Goal: Task Accomplishment & Management: Manage account settings

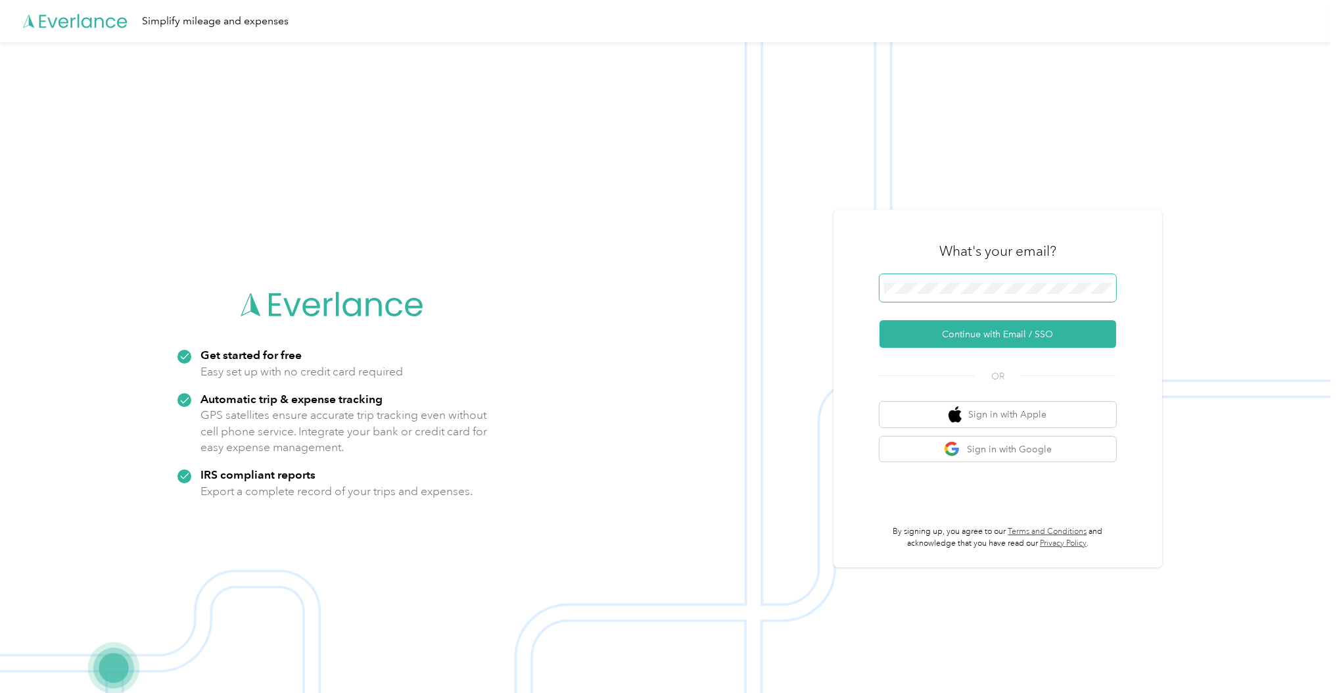
click at [925, 294] on span at bounding box center [997, 288] width 237 height 28
click at [982, 344] on button "Continue with Email / SSO" at bounding box center [997, 334] width 237 height 28
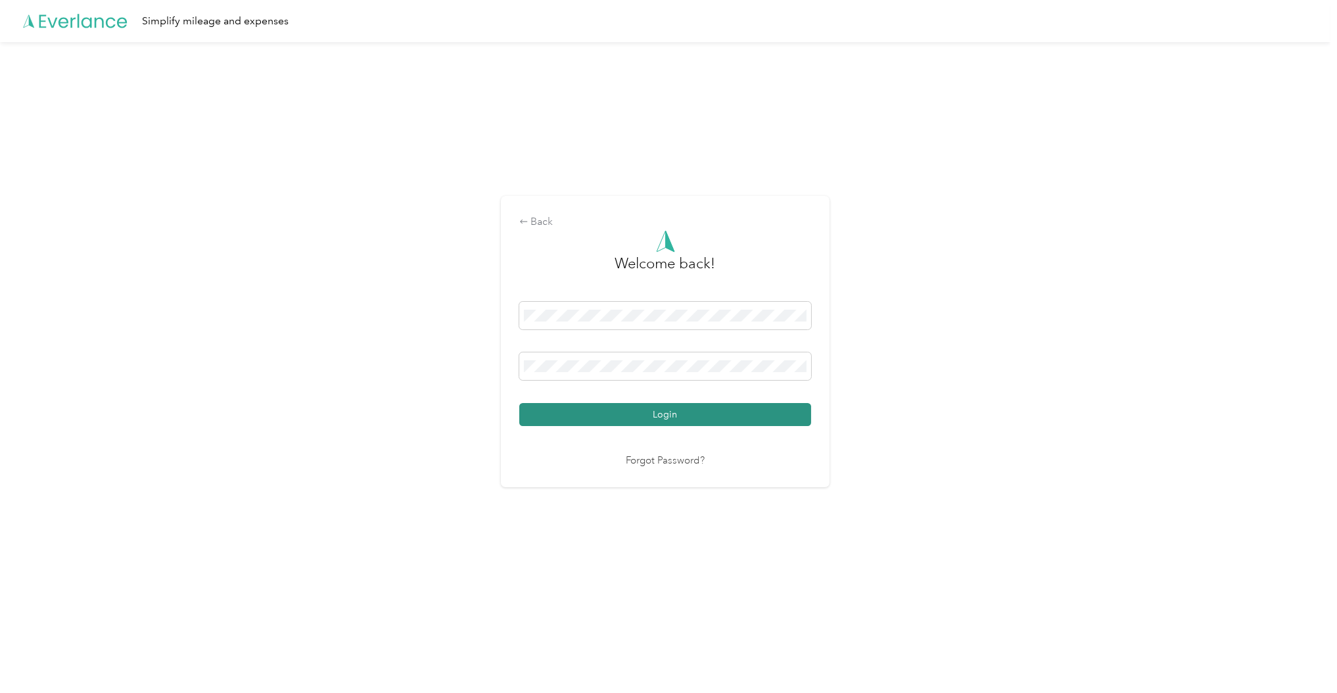
click at [620, 419] on button "Login" at bounding box center [665, 414] width 292 height 23
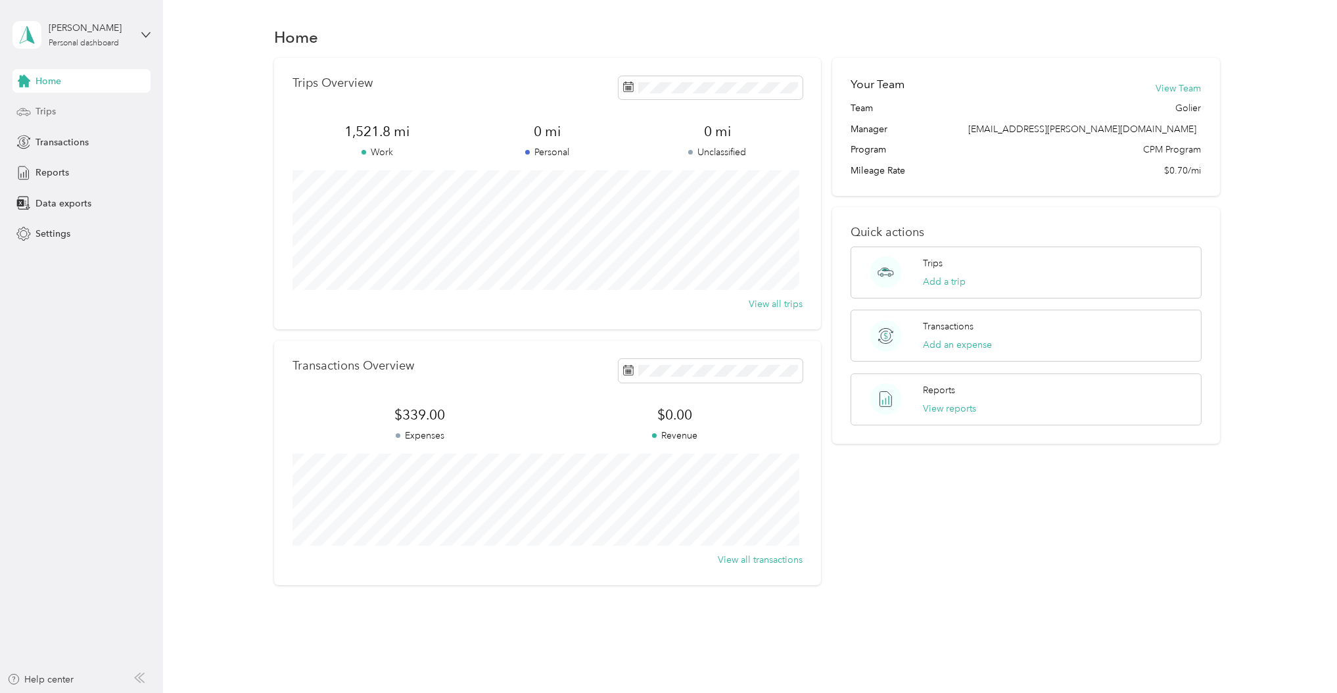
click at [56, 112] on div "Trips" at bounding box center [81, 112] width 138 height 24
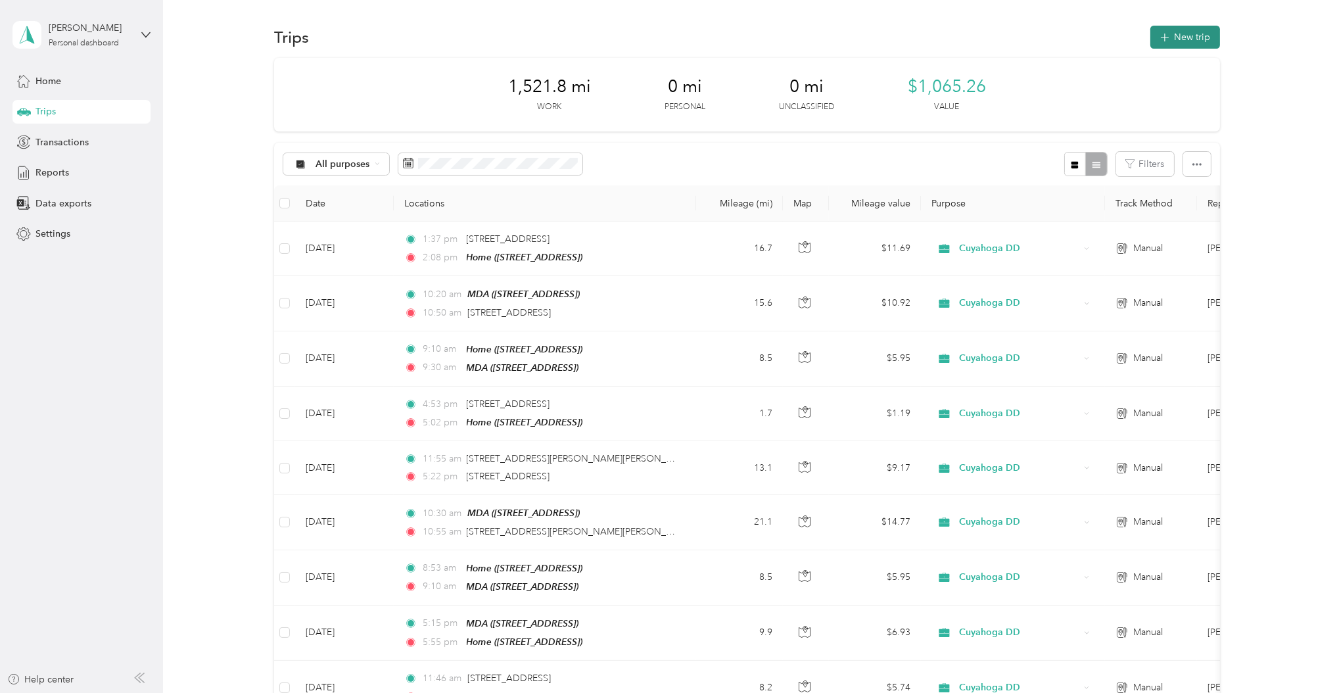
click at [1183, 32] on button "New trip" at bounding box center [1185, 37] width 70 height 23
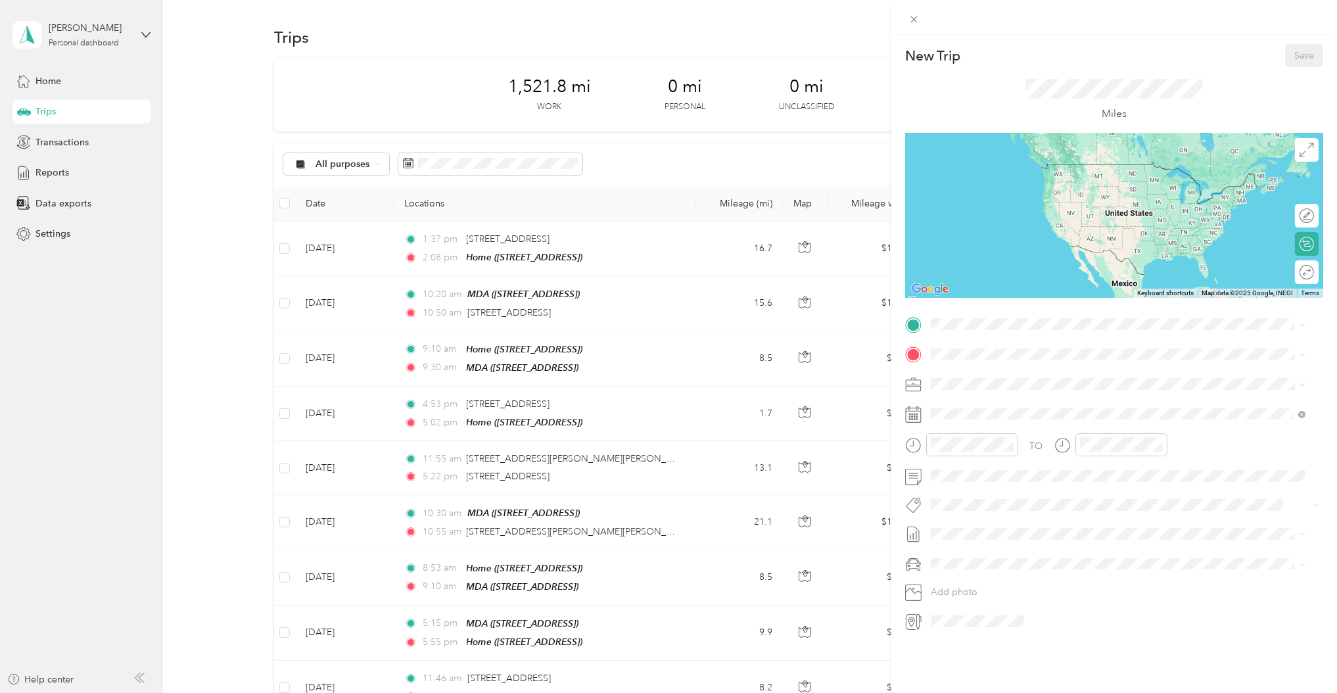
click at [969, 388] on span "[STREET_ADDRESS]" at bounding box center [996, 391] width 83 height 11
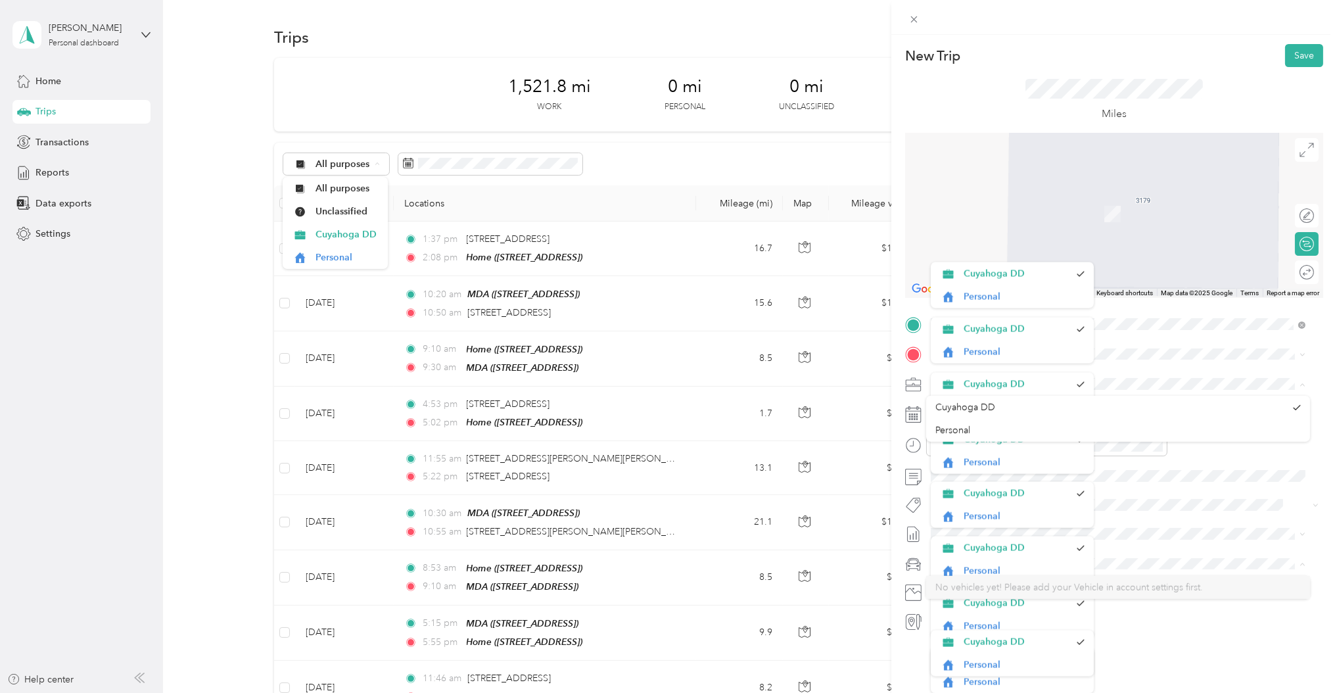
scroll to position [22, 0]
drag, startPoint x: 1306, startPoint y: 392, endPoint x: 1297, endPoint y: 448, distance: 57.3
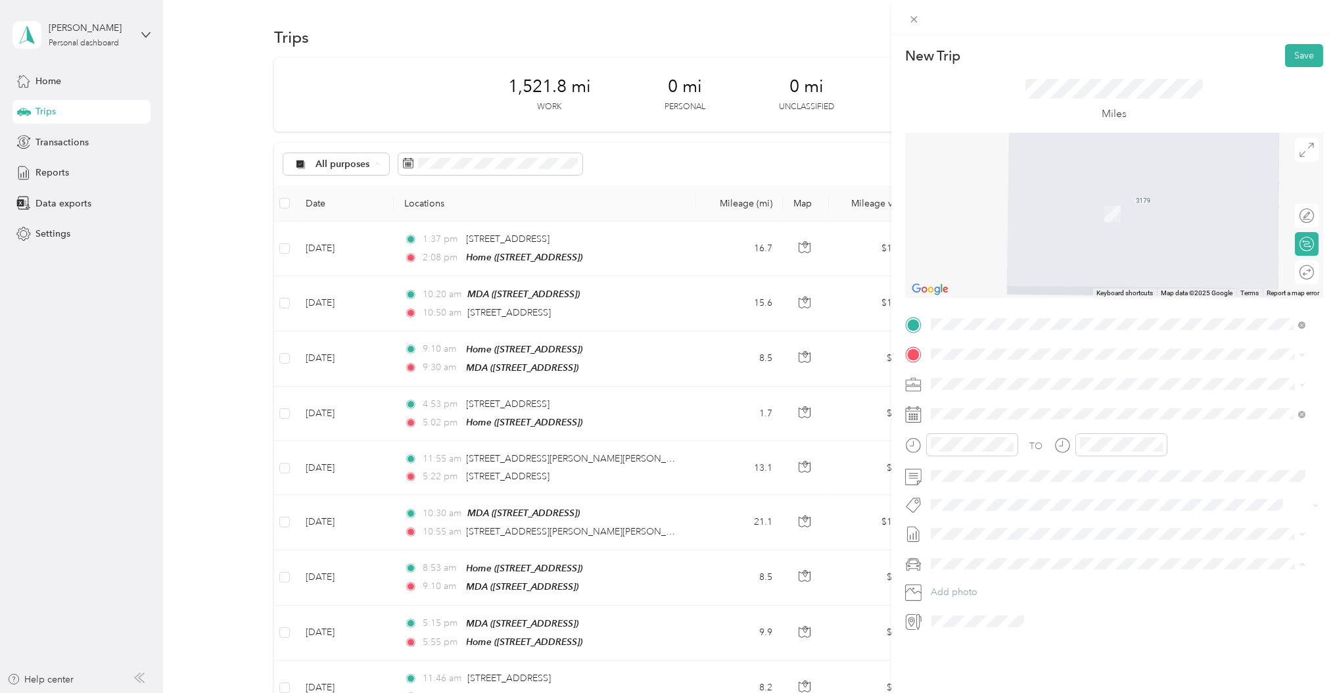
click at [1204, 431] on div "TO Add photo" at bounding box center [1114, 471] width 418 height 317
click at [985, 407] on span "[STREET_ADDRESS][PERSON_NAME][US_STATE]" at bounding box center [1057, 402] width 204 height 12
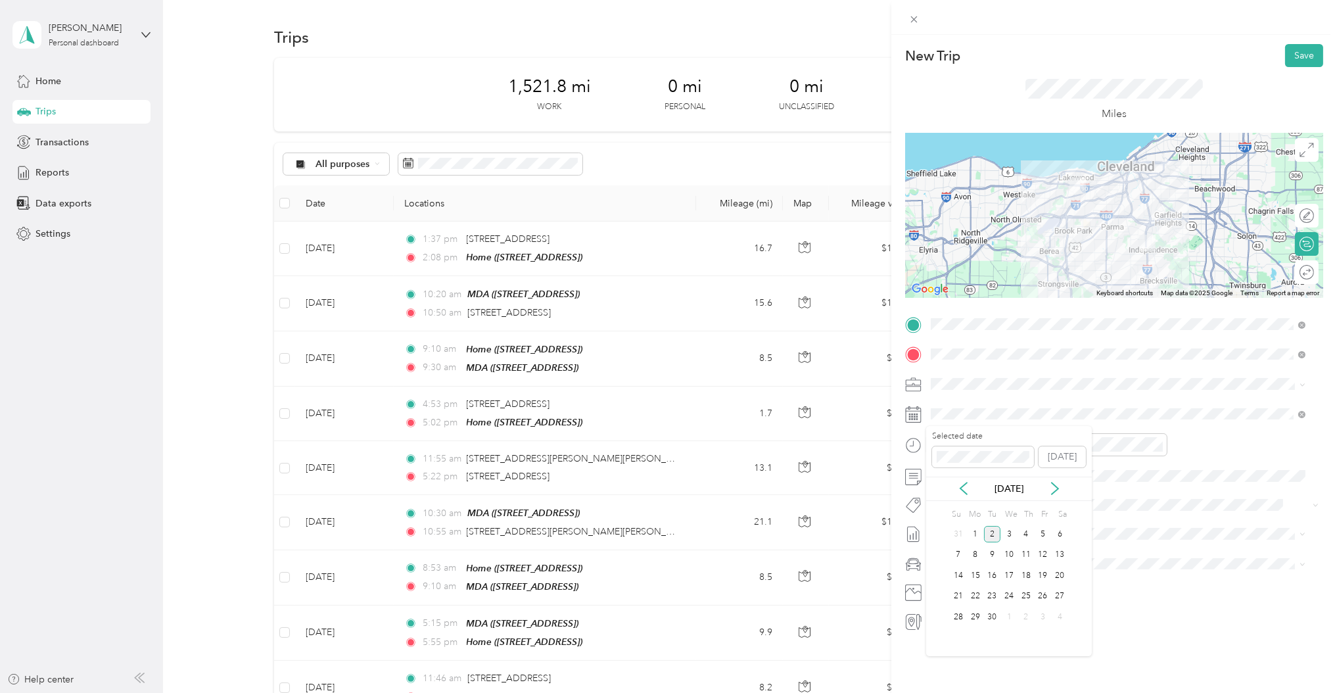
click at [957, 480] on div "[DATE]" at bounding box center [1009, 488] width 166 height 24
click at [962, 484] on icon at bounding box center [963, 488] width 13 height 13
click at [988, 611] on div "26" at bounding box center [992, 617] width 17 height 16
click at [908, 442] on div at bounding box center [961, 444] width 113 height 23
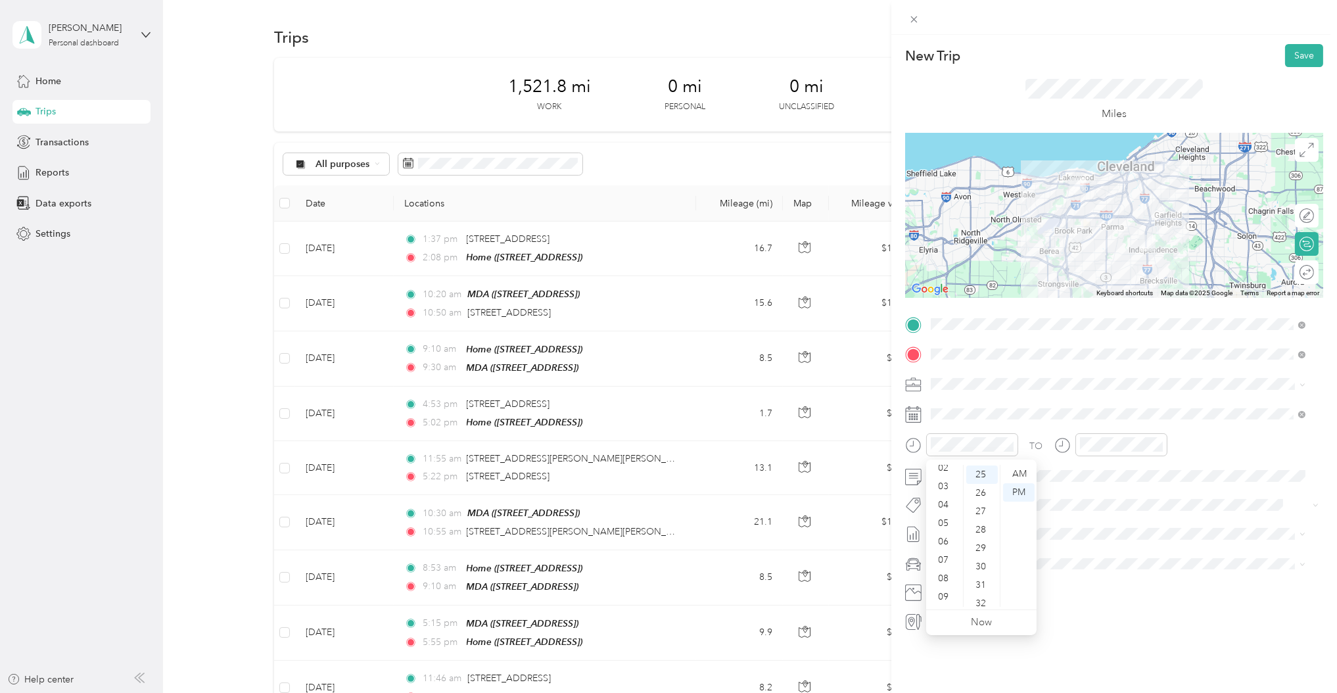
scroll to position [53, 0]
click at [946, 582] on div "09" at bounding box center [945, 586] width 32 height 18
click at [985, 604] on div "55" at bounding box center [982, 606] width 32 height 18
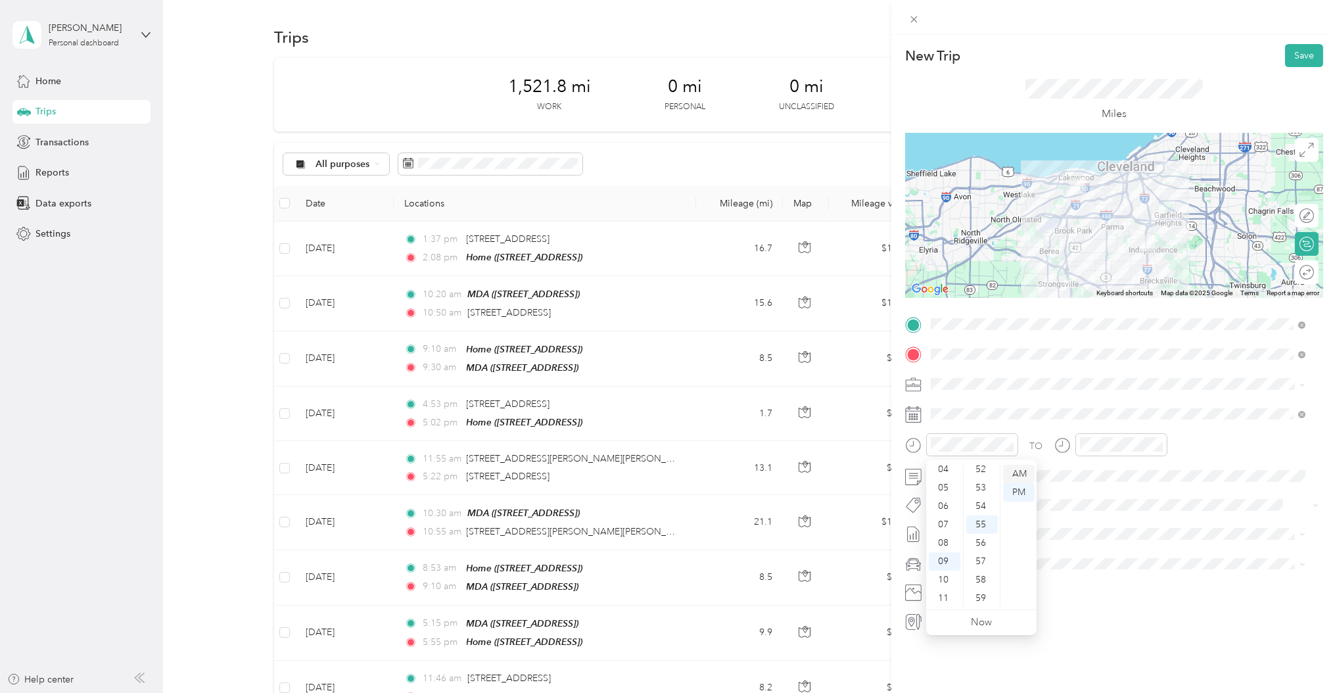
click at [1021, 471] on div "AM" at bounding box center [1019, 474] width 32 height 18
click at [1092, 436] on div at bounding box center [1121, 444] width 92 height 23
click at [1085, 577] on div "10" at bounding box center [1094, 579] width 32 height 18
click at [1164, 471] on div "AM" at bounding box center [1168, 474] width 32 height 18
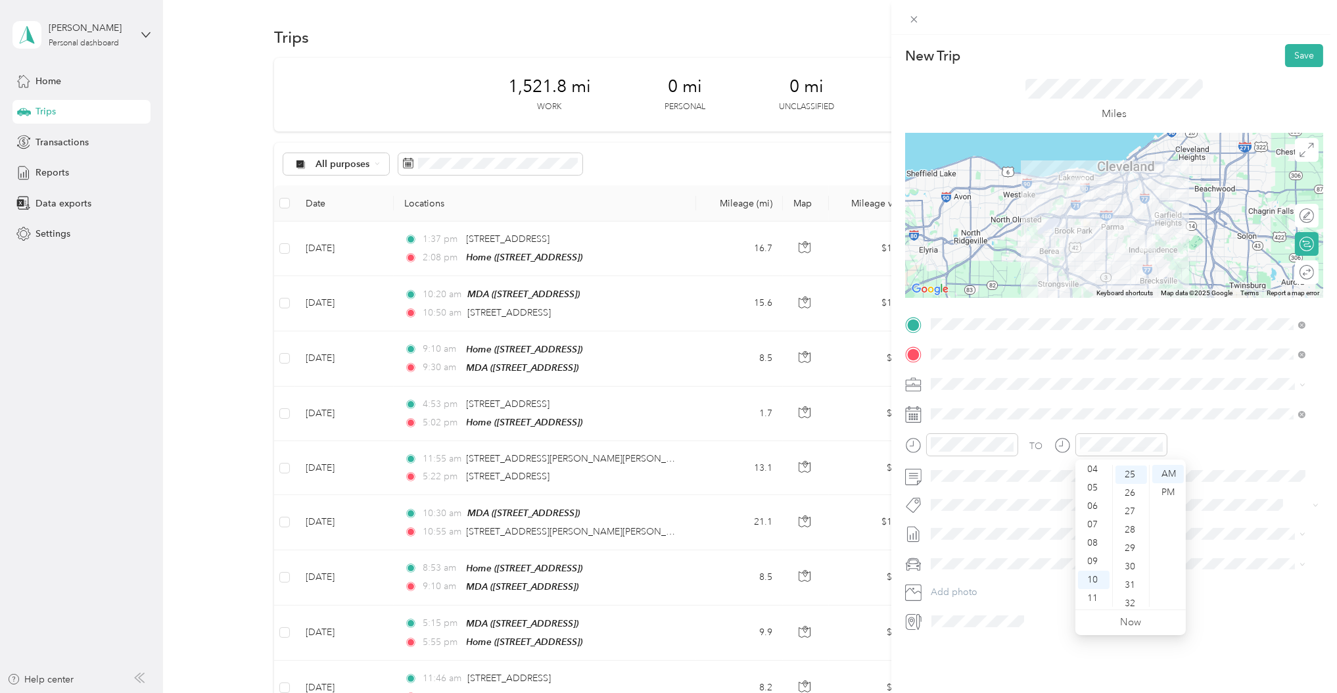
click at [1203, 441] on div "TO" at bounding box center [1114, 449] width 418 height 32
click at [943, 398] on li "Cuyahoga DD" at bounding box center [1118, 407] width 384 height 23
click at [957, 526] on span at bounding box center [1124, 533] width 397 height 21
click at [995, 371] on span "[PERSON_NAME] [DATE]" at bounding box center [983, 370] width 104 height 14
click at [1291, 56] on button "Save" at bounding box center [1304, 55] width 38 height 23
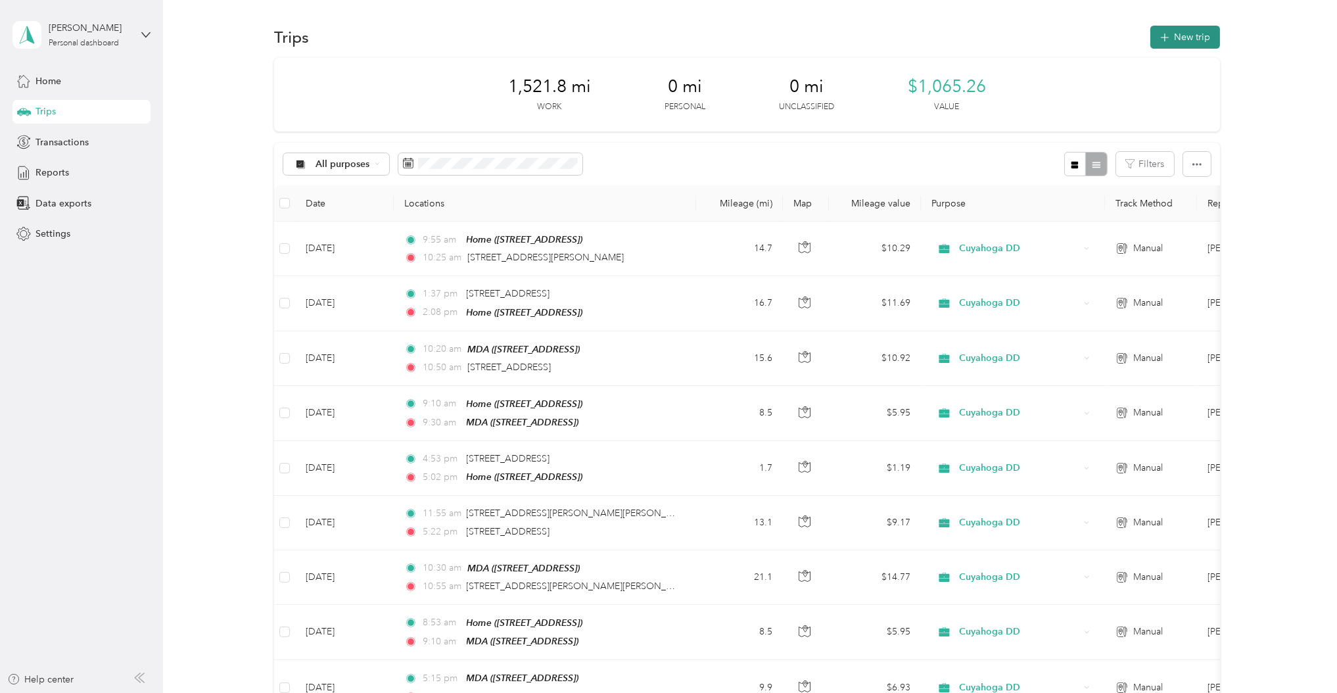
click at [1174, 36] on button "New trip" at bounding box center [1185, 37] width 70 height 23
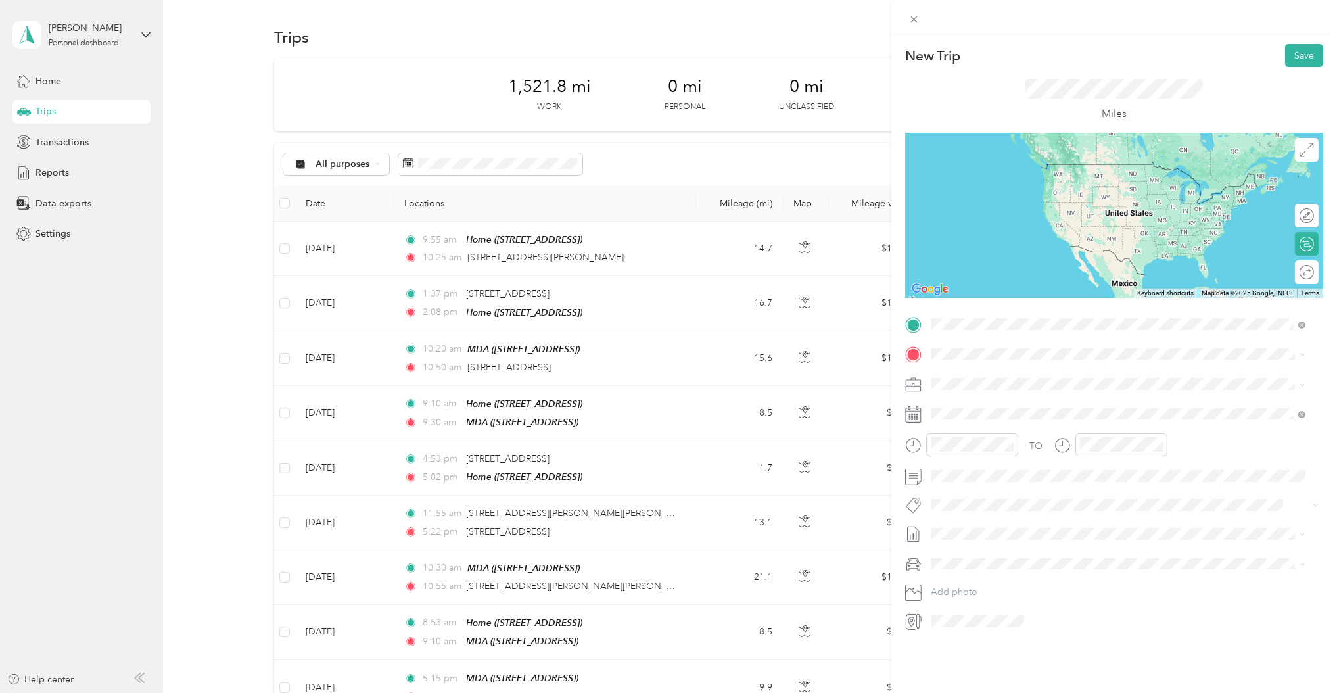
click at [984, 371] on span "[STREET_ADDRESS][PERSON_NAME][US_STATE]" at bounding box center [1057, 372] width 204 height 12
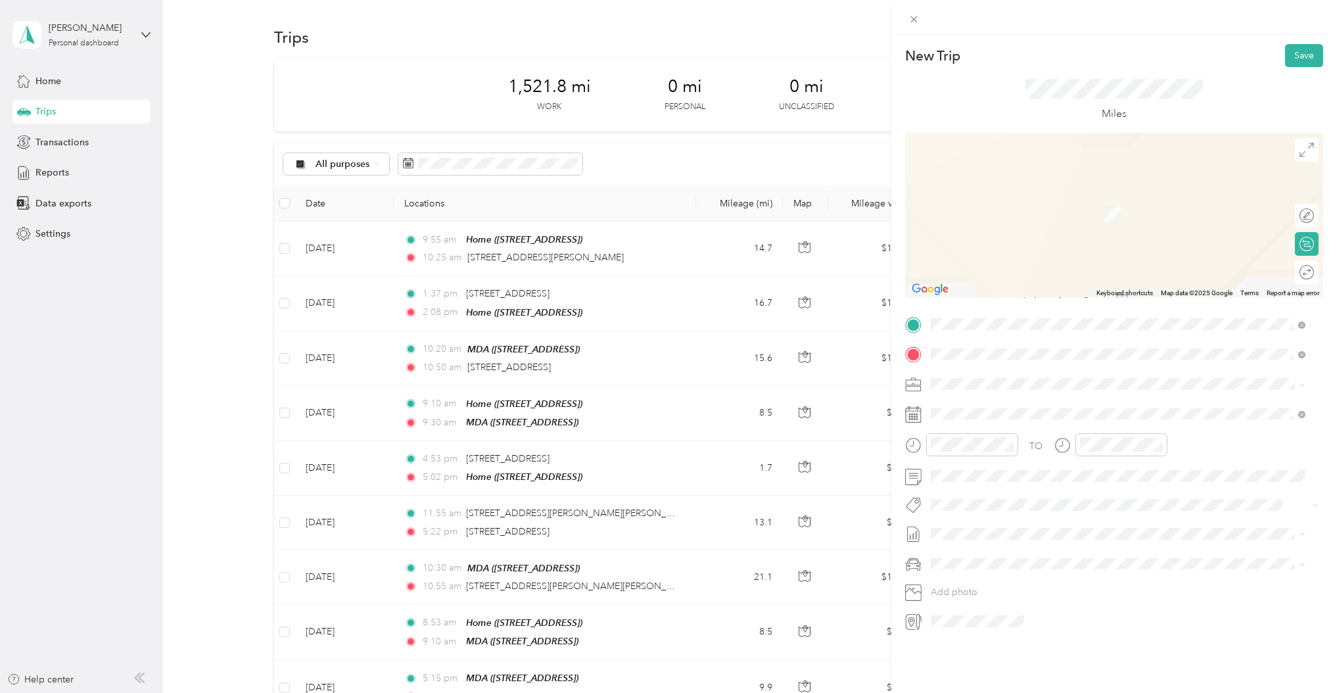
click at [984, 411] on div "MDA [STREET_ADDRESS]" at bounding box center [996, 414] width 83 height 28
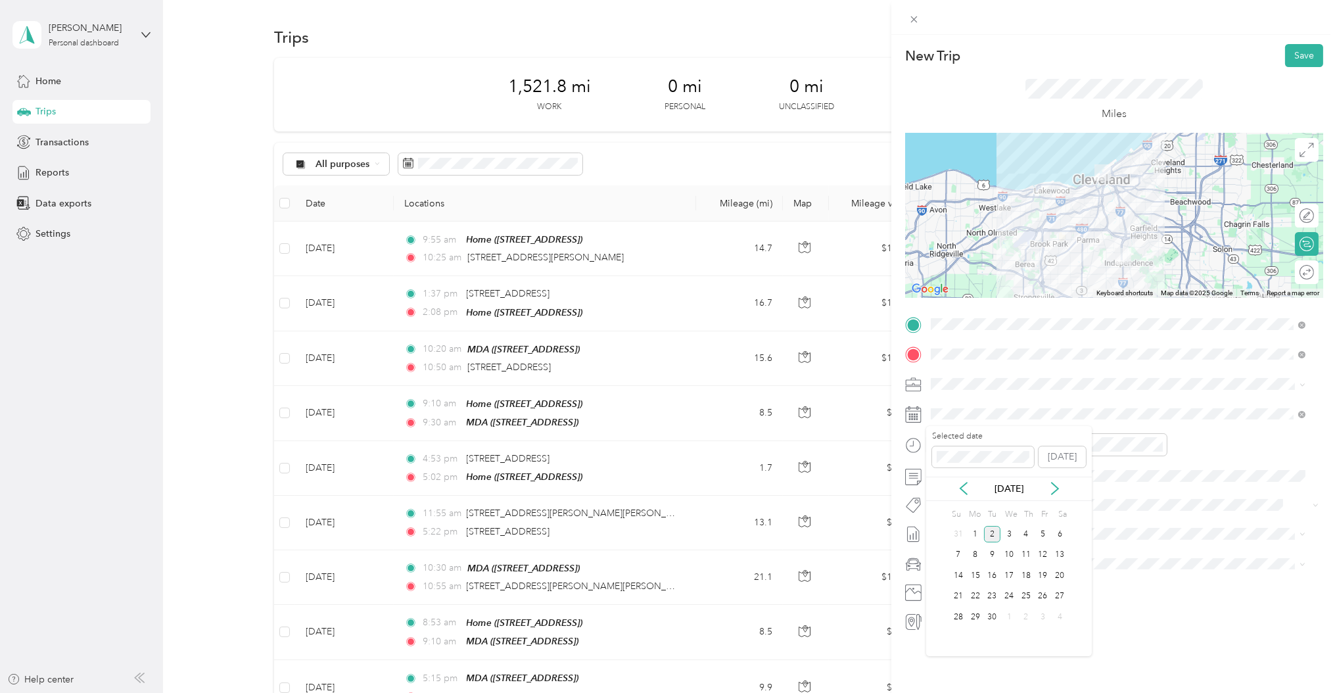
click at [965, 500] on div "[DATE]" at bounding box center [1009, 488] width 166 height 24
click at [961, 494] on icon at bounding box center [963, 488] width 13 height 13
click at [988, 620] on div "26" at bounding box center [992, 617] width 17 height 16
click at [945, 591] on div "11" at bounding box center [945, 598] width 32 height 18
click at [1017, 476] on div "AM" at bounding box center [1019, 474] width 32 height 18
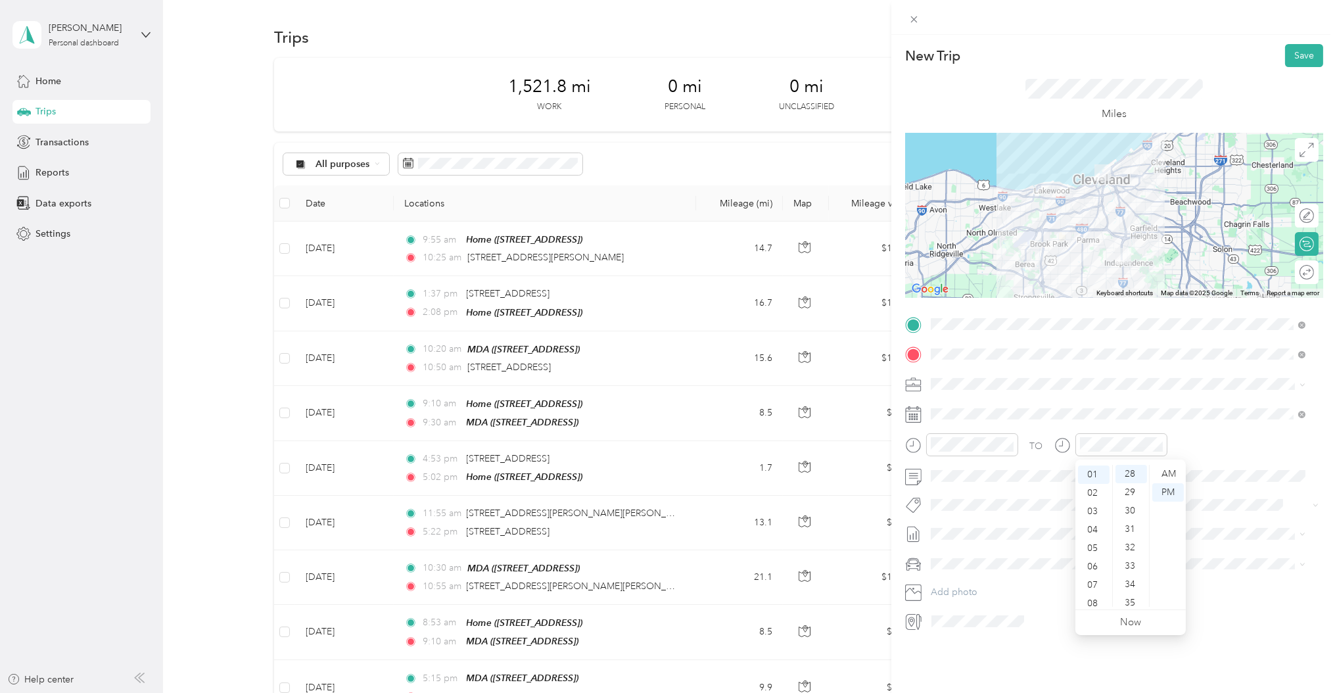
scroll to position [0, 0]
click at [1086, 468] on div "12" at bounding box center [1094, 474] width 32 height 18
click at [1130, 544] on div "04" at bounding box center [1131, 547] width 32 height 18
click at [1162, 490] on div "PM" at bounding box center [1168, 492] width 32 height 18
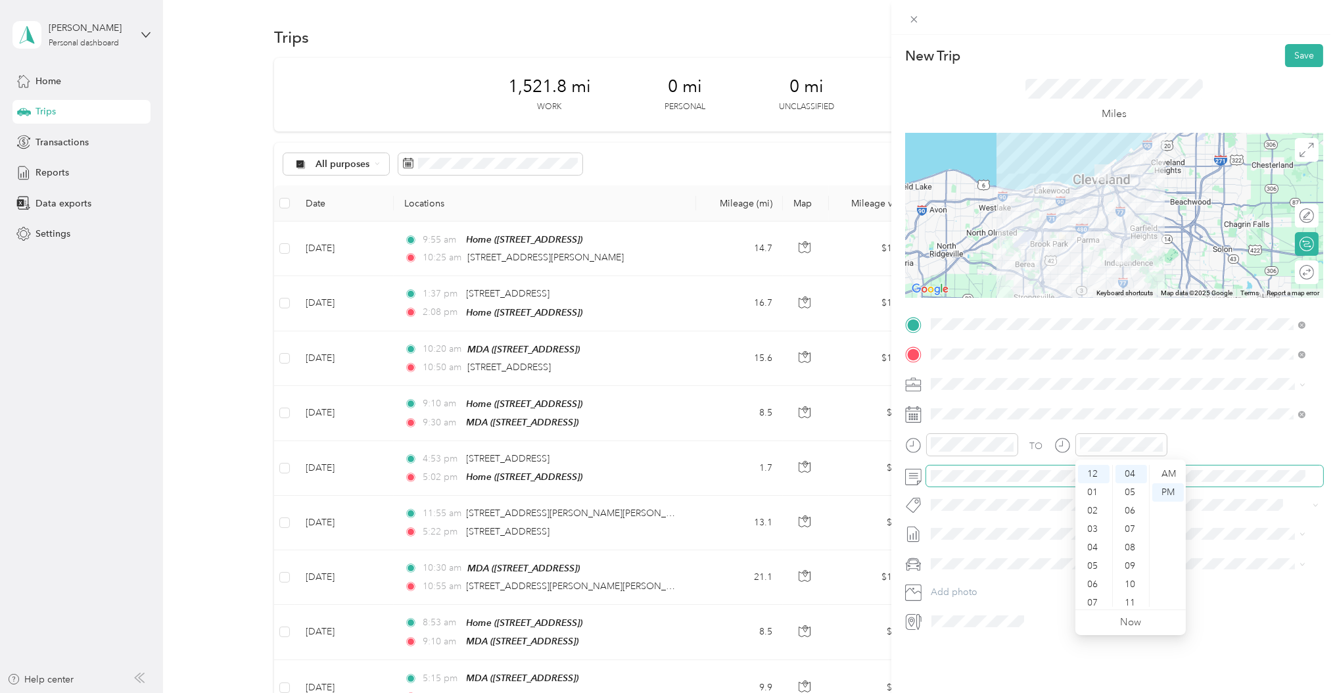
click at [1231, 485] on span at bounding box center [1124, 475] width 397 height 21
click at [910, 534] on icon at bounding box center [913, 534] width 16 height 16
click at [955, 372] on span "[PERSON_NAME] [DATE]" at bounding box center [983, 370] width 104 height 14
click at [1293, 54] on button "Save" at bounding box center [1304, 55] width 38 height 23
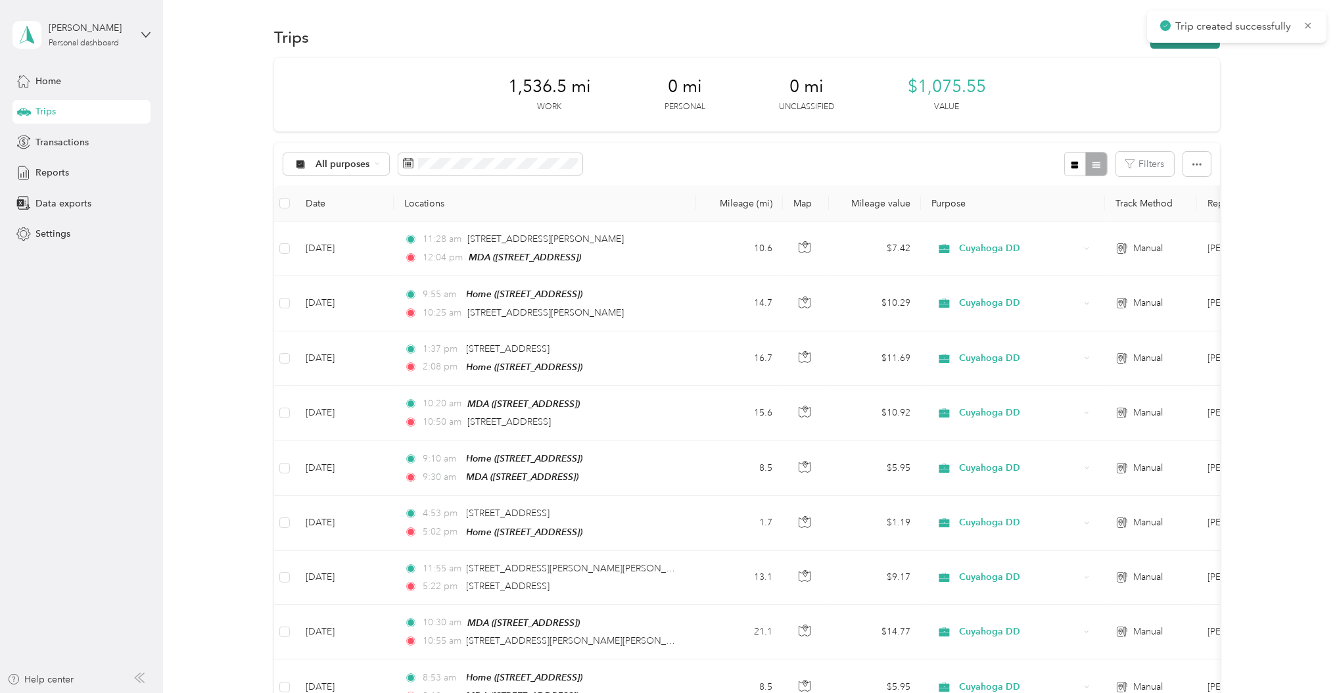
click at [1181, 47] on button "New trip" at bounding box center [1185, 37] width 70 height 23
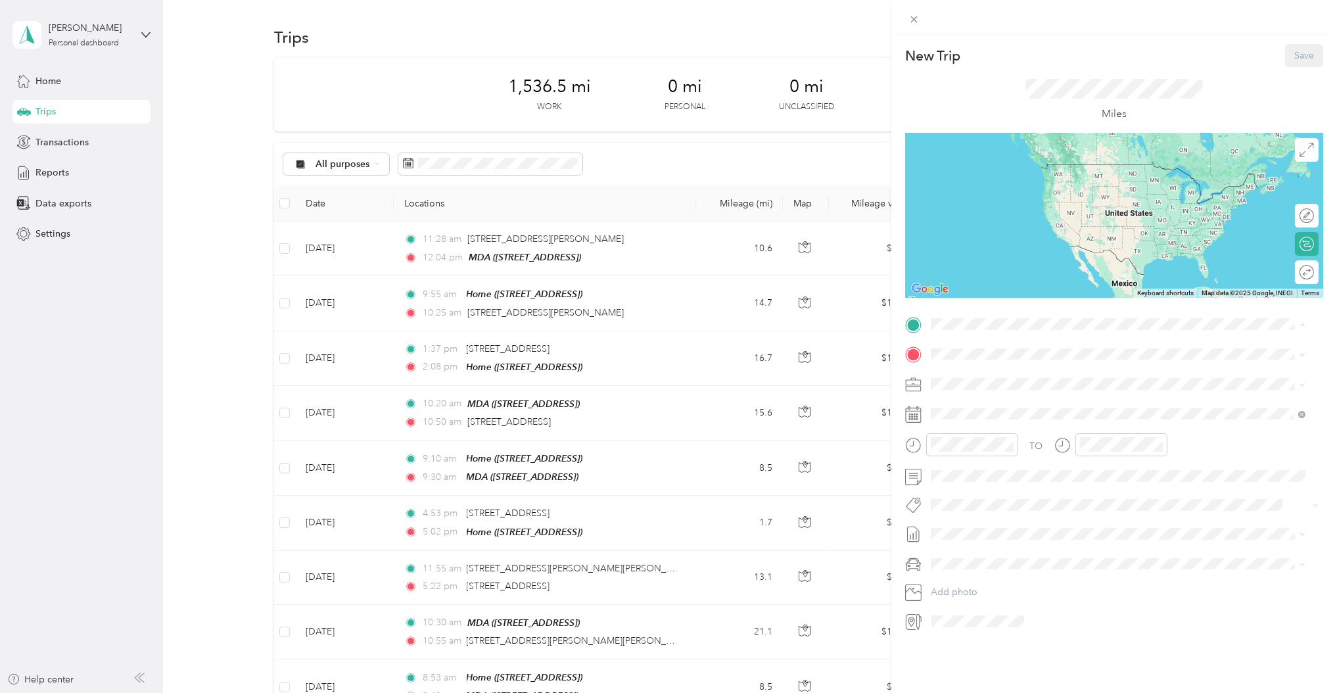
click at [981, 420] on div "MDA" at bounding box center [996, 418] width 83 height 12
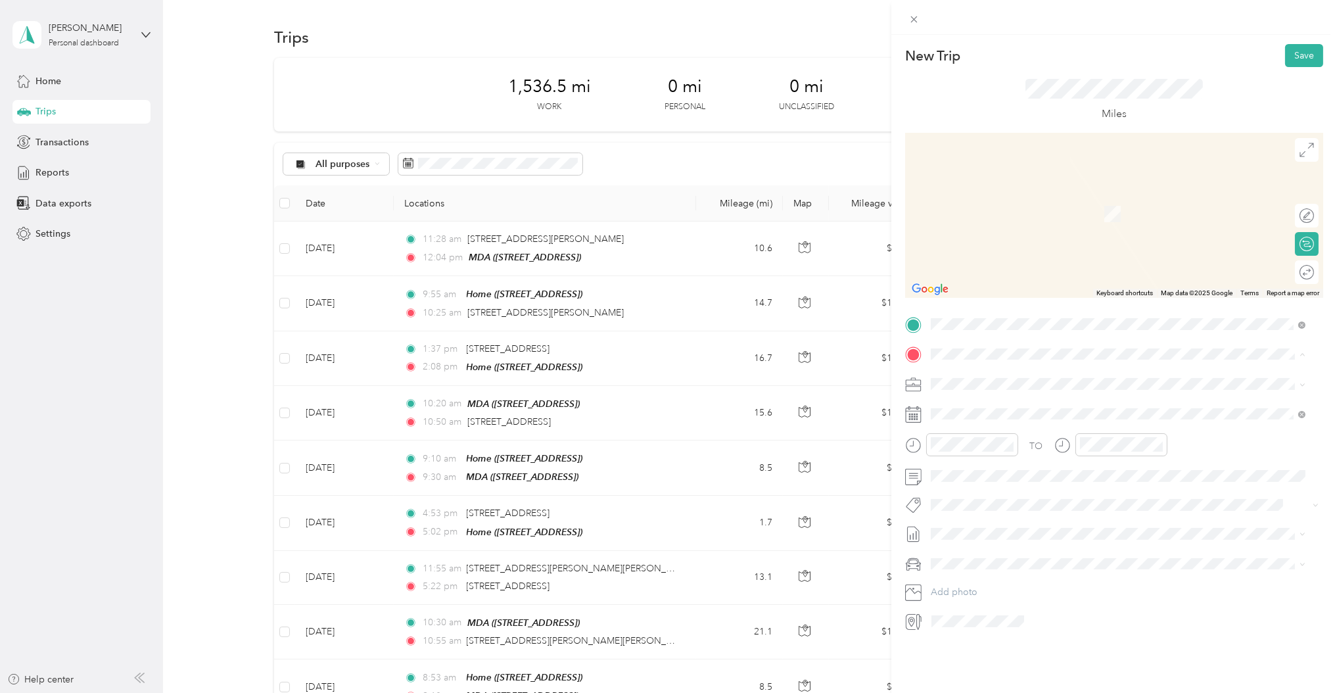
click at [969, 399] on div "Home [STREET_ADDRESS]" at bounding box center [1117, 414] width 365 height 32
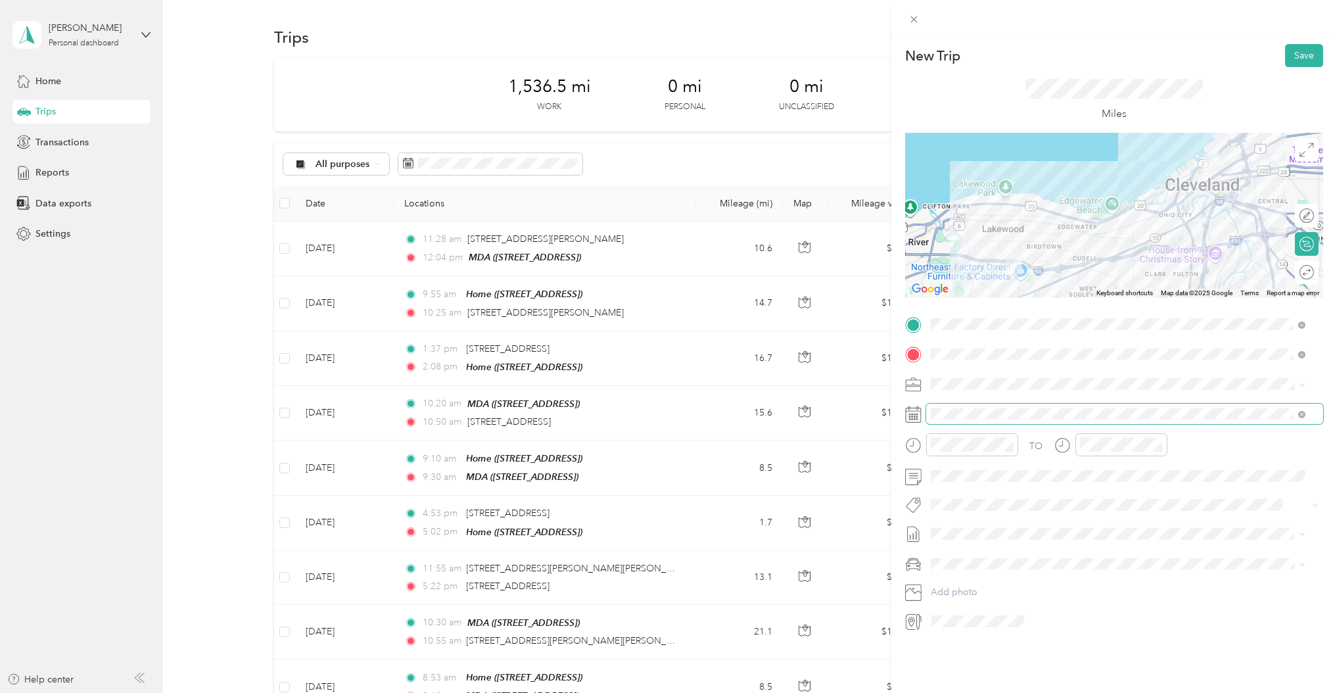
click at [976, 421] on span at bounding box center [1124, 413] width 397 height 21
click at [965, 482] on icon at bounding box center [963, 488] width 13 height 13
click at [992, 610] on div "26" at bounding box center [992, 617] width 17 height 16
click at [920, 444] on div at bounding box center [961, 444] width 113 height 23
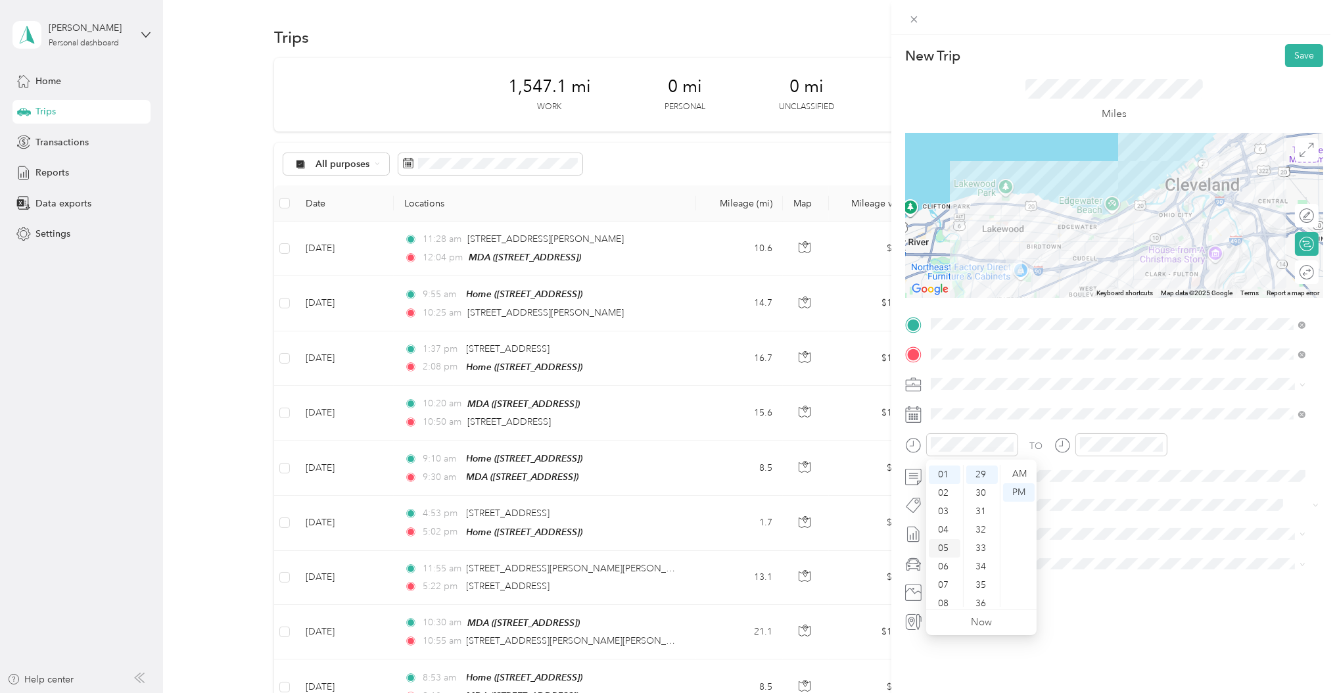
click at [943, 540] on div "05" at bounding box center [945, 548] width 32 height 18
click at [983, 503] on div "25" at bounding box center [982, 506] width 32 height 18
click at [1126, 493] on div "TO Add photo" at bounding box center [1114, 471] width 418 height 317
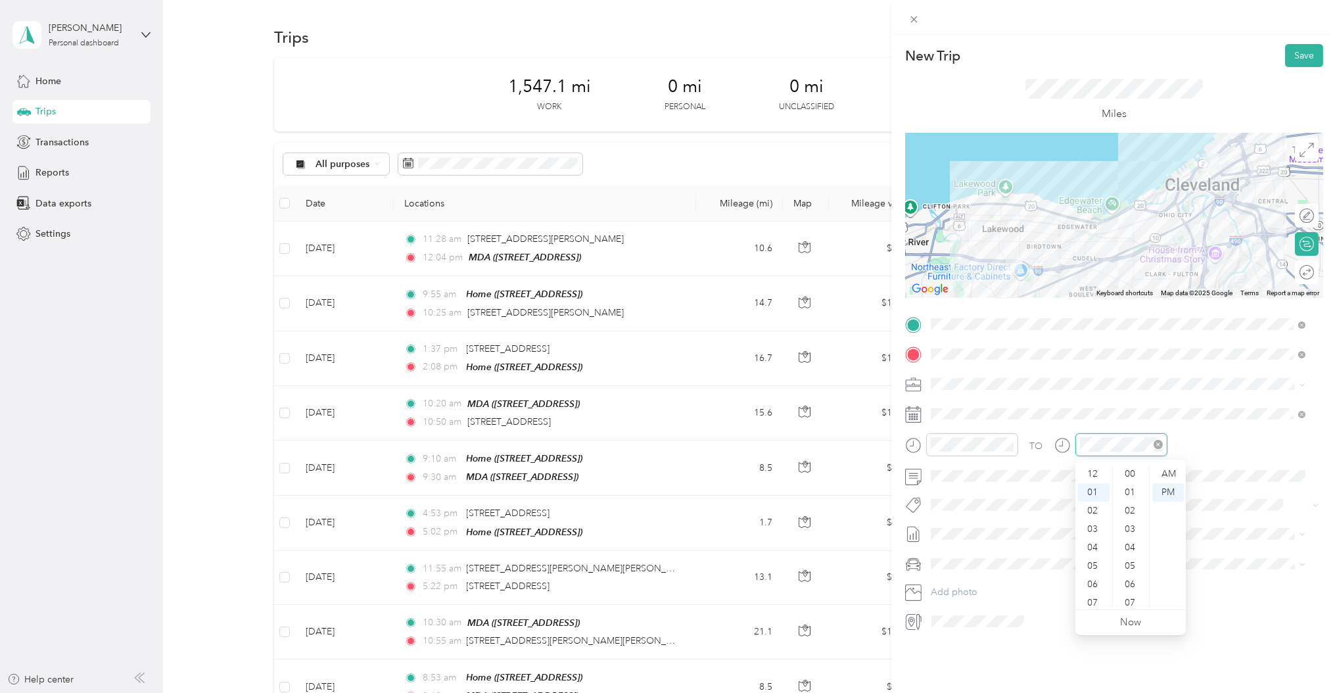
scroll to position [18, 0]
click at [1064, 444] on div at bounding box center [1110, 444] width 113 height 23
click at [1099, 564] on div "06" at bounding box center [1094, 566] width 32 height 18
click at [1122, 494] on div "01" at bounding box center [1131, 492] width 32 height 18
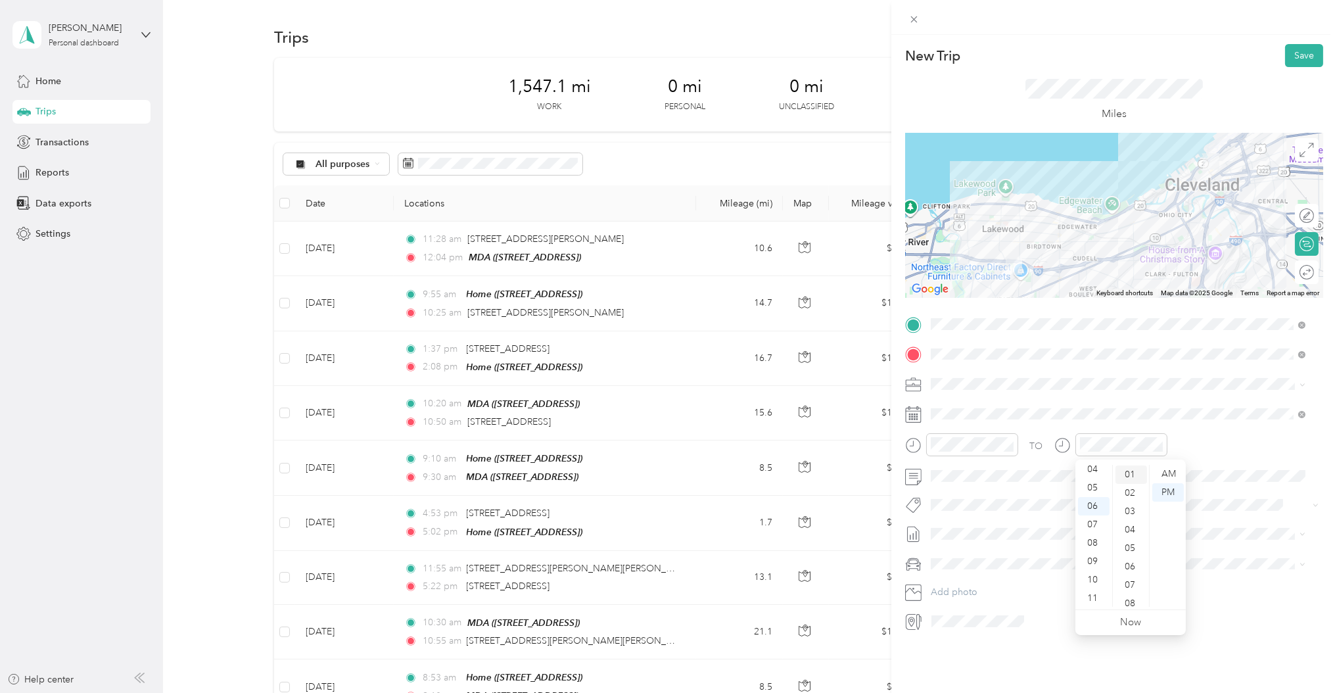
scroll to position [18, 0]
click at [1161, 492] on div "PM" at bounding box center [1168, 492] width 32 height 18
click at [992, 369] on span "[PERSON_NAME] [DATE]" at bounding box center [983, 370] width 104 height 14
click at [1295, 46] on button "Save" at bounding box center [1304, 55] width 38 height 23
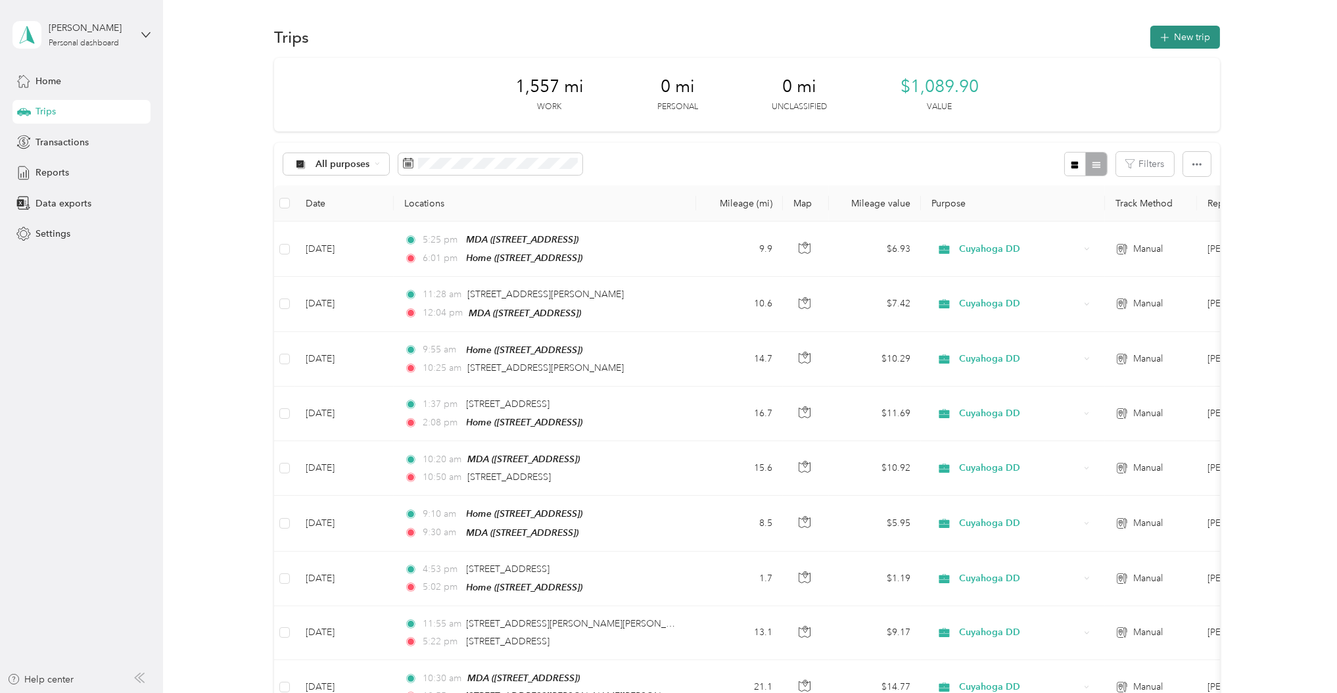
click at [1167, 38] on button "New trip" at bounding box center [1185, 37] width 70 height 23
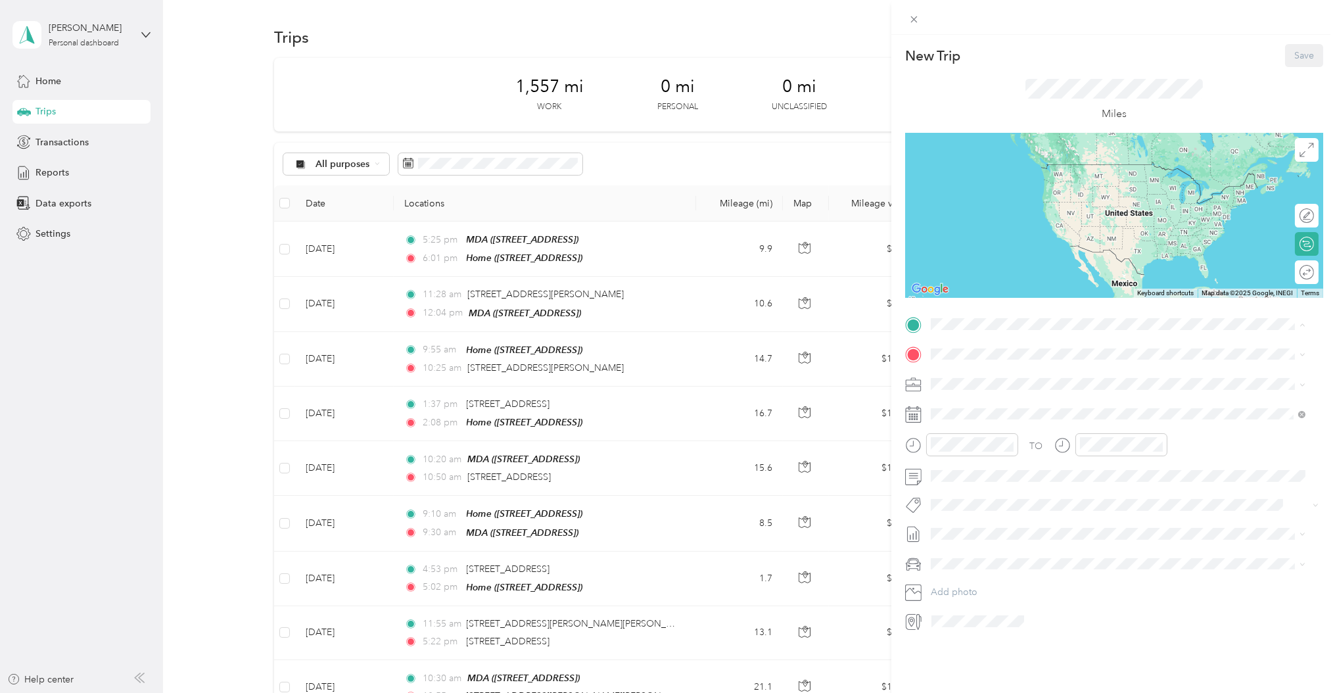
click at [968, 382] on div "Home [STREET_ADDRESS]" at bounding box center [996, 385] width 83 height 28
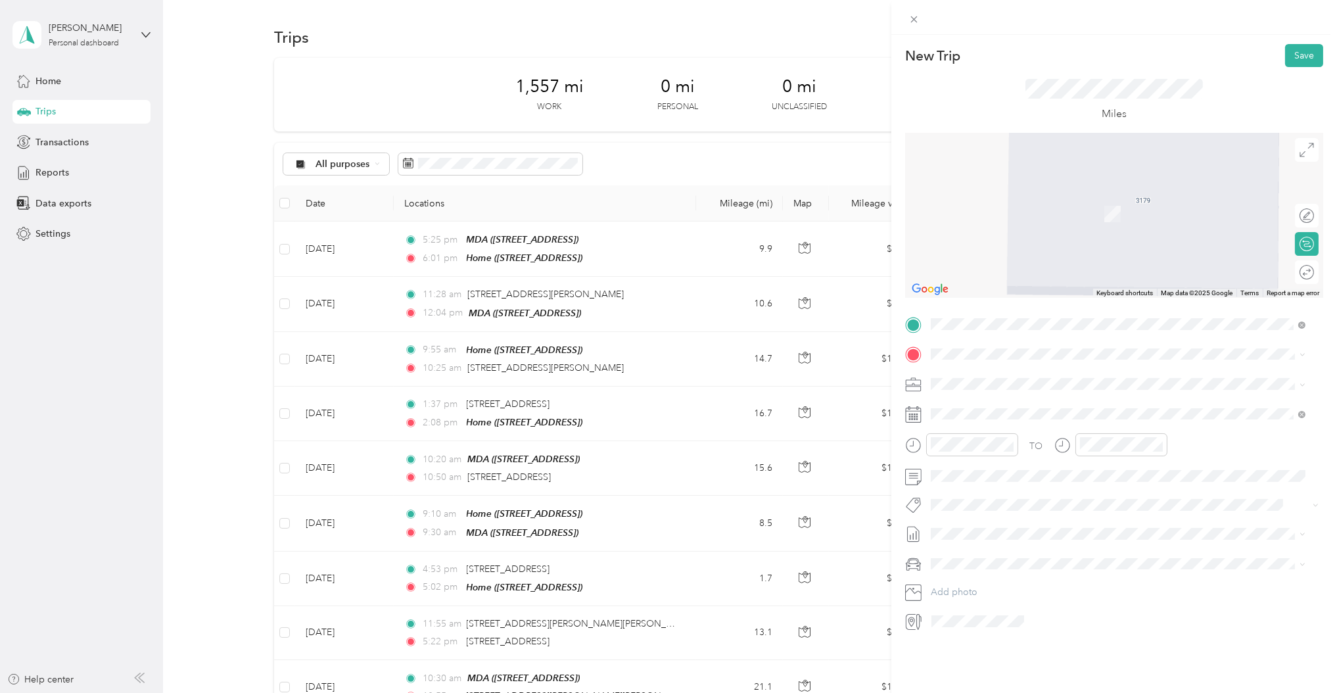
click at [971, 453] on div "MDA [STREET_ADDRESS]" at bounding box center [996, 455] width 83 height 28
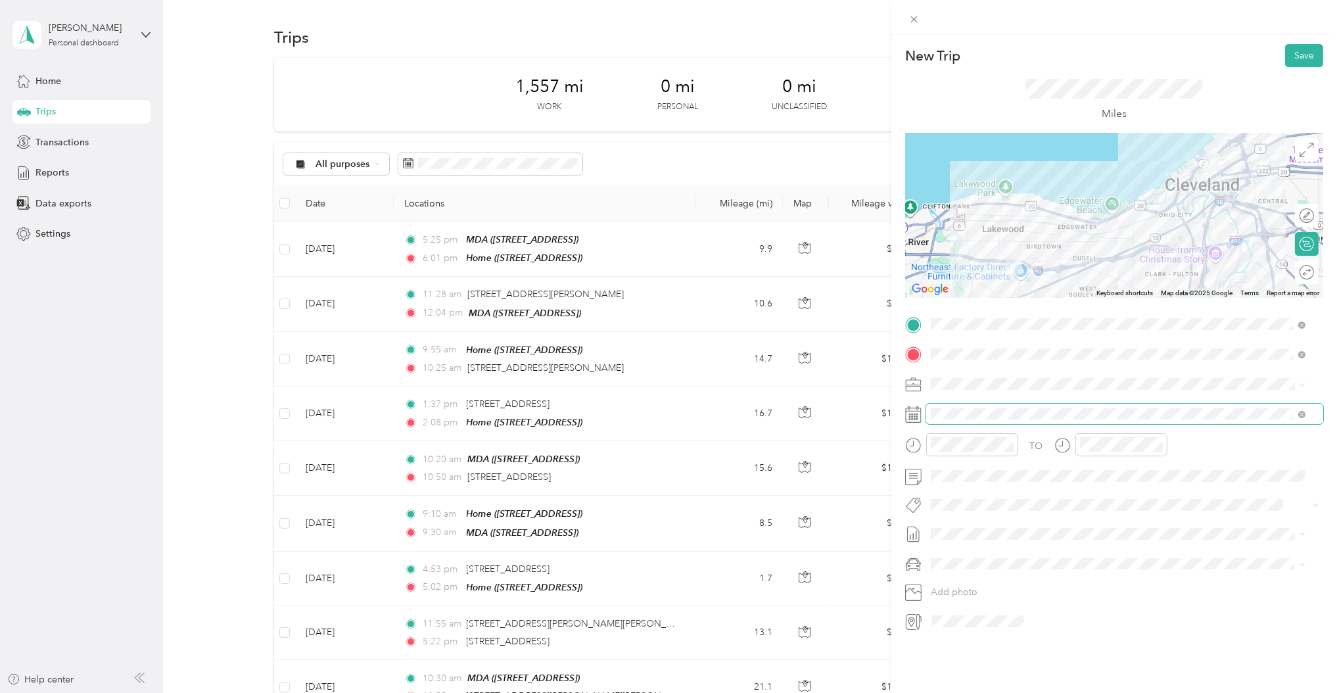
click at [952, 407] on span at bounding box center [1124, 413] width 397 height 21
click at [961, 485] on icon at bounding box center [963, 488] width 13 height 13
click at [1041, 614] on div "29" at bounding box center [1042, 617] width 17 height 16
click at [936, 576] on div "10" at bounding box center [945, 579] width 32 height 18
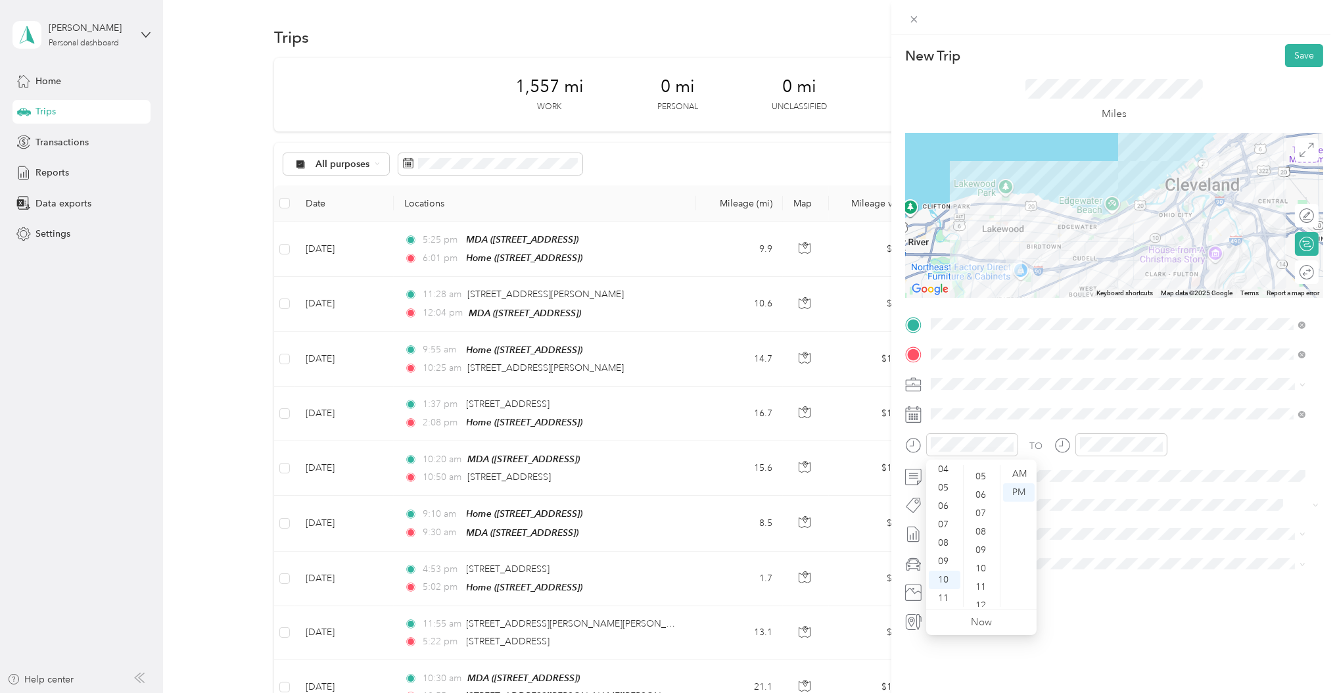
scroll to position [0, 0]
click at [974, 488] on div "01" at bounding box center [982, 492] width 32 height 18
click at [1014, 473] on div "AM" at bounding box center [1019, 474] width 32 height 18
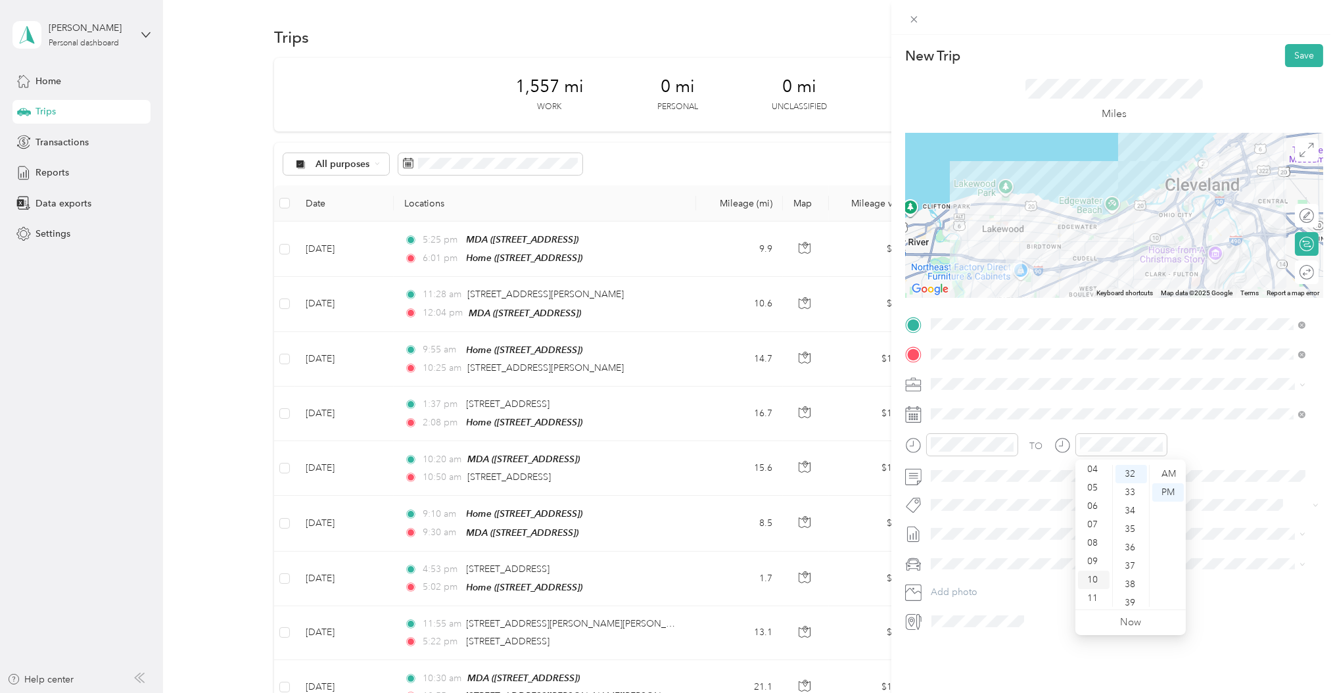
click at [1099, 577] on div "10" at bounding box center [1094, 579] width 32 height 18
click at [1134, 510] on div "16" at bounding box center [1131, 512] width 32 height 18
click at [1168, 474] on div "AM" at bounding box center [1168, 474] width 32 height 18
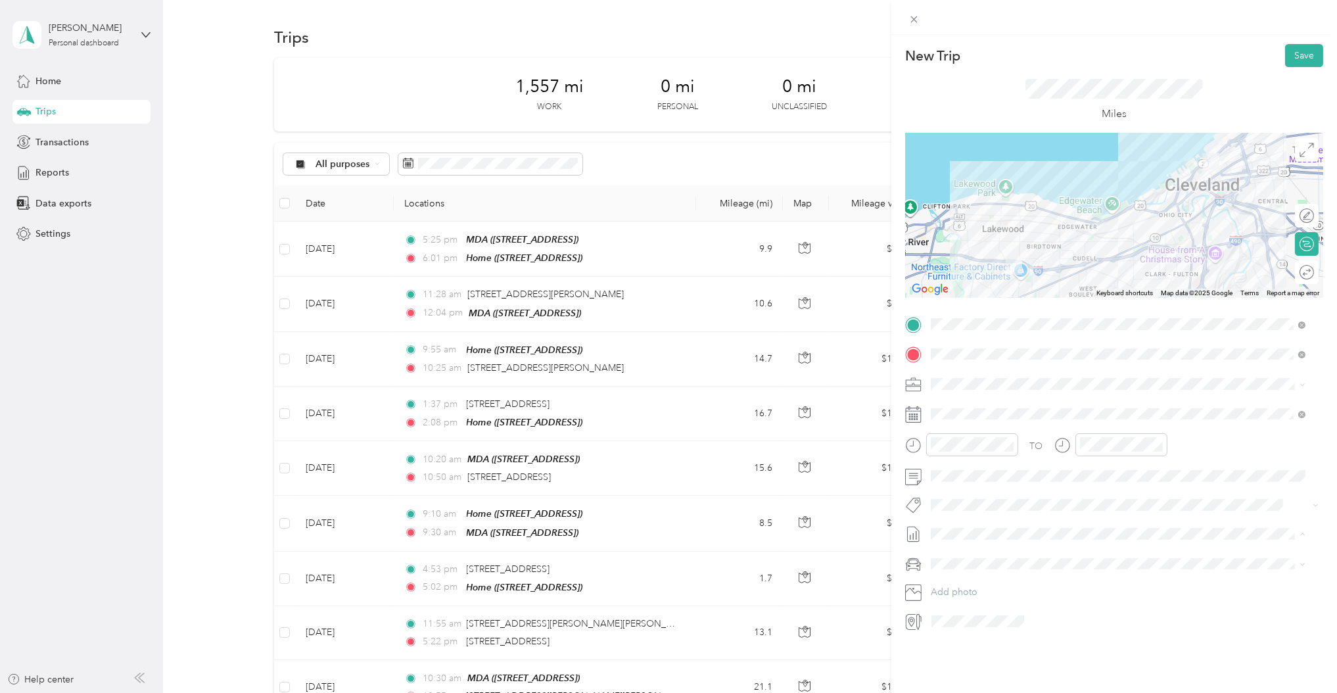
click at [959, 374] on li "[PERSON_NAME] [DATE] Draft" at bounding box center [1118, 369] width 384 height 21
click at [1294, 51] on button "Save" at bounding box center [1304, 55] width 38 height 23
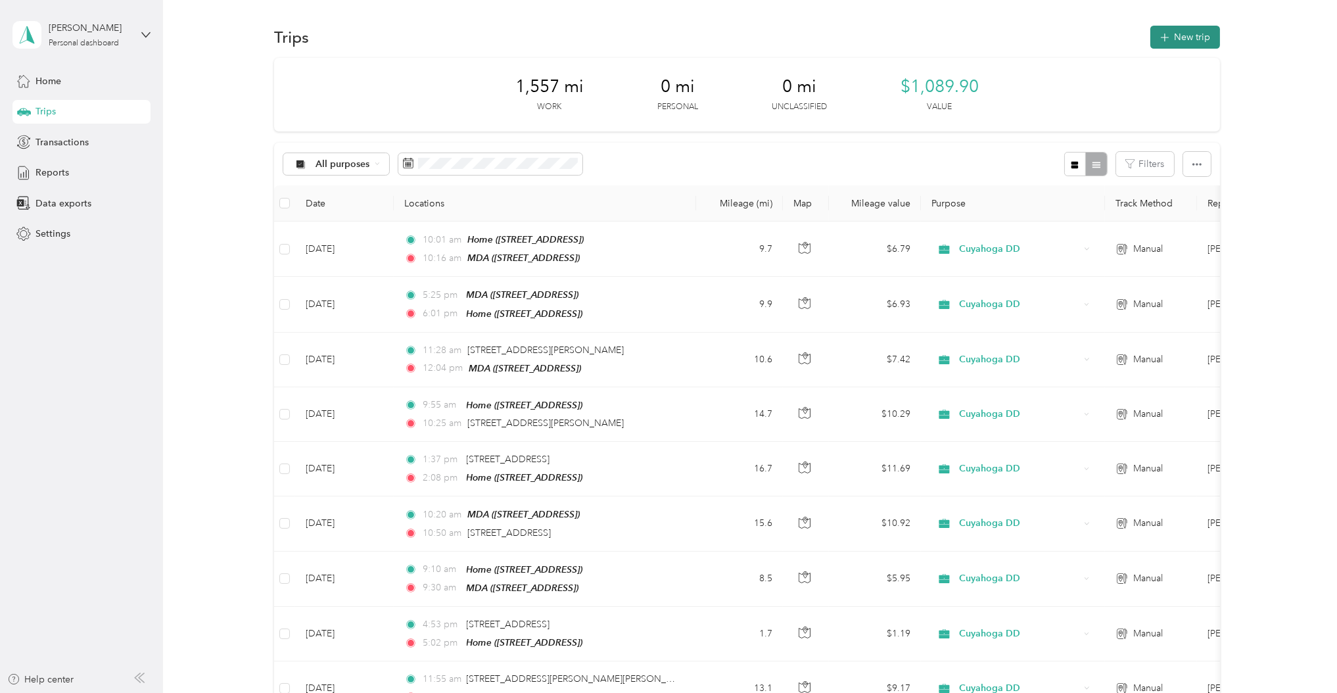
click at [1180, 43] on button "New trip" at bounding box center [1185, 37] width 70 height 23
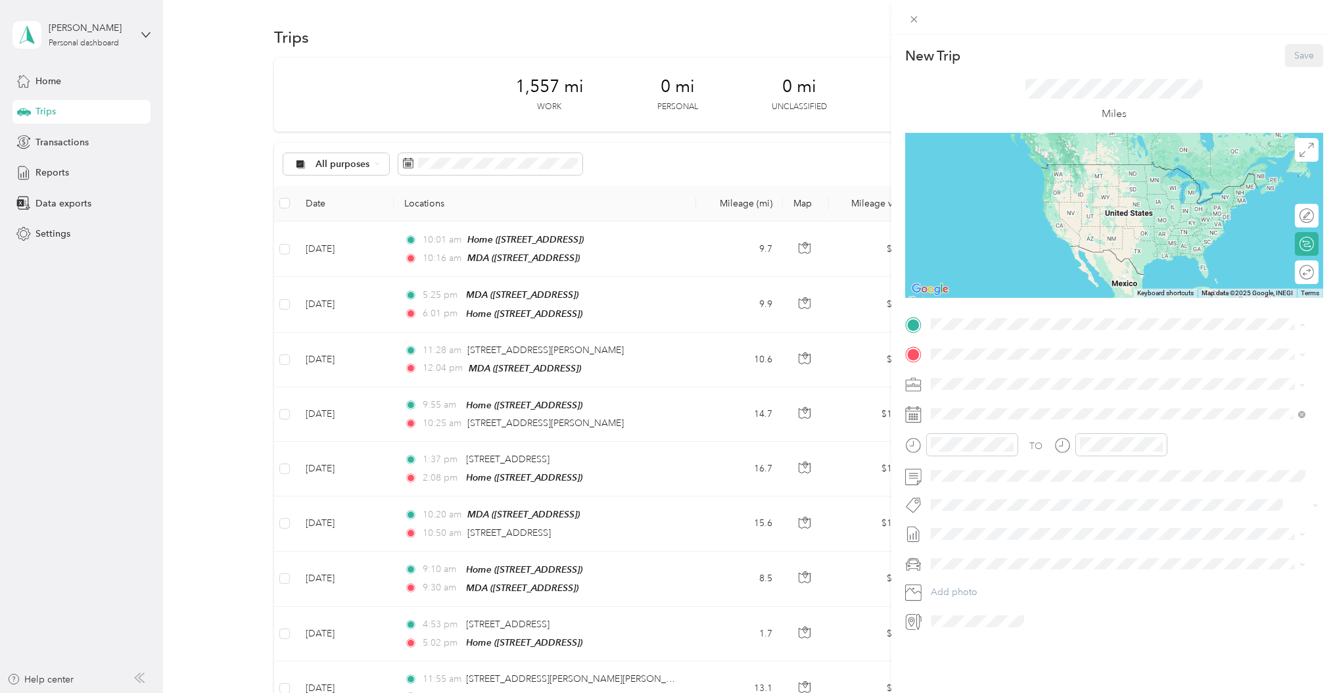
click at [971, 410] on div "MDA [STREET_ADDRESS]" at bounding box center [1117, 425] width 365 height 32
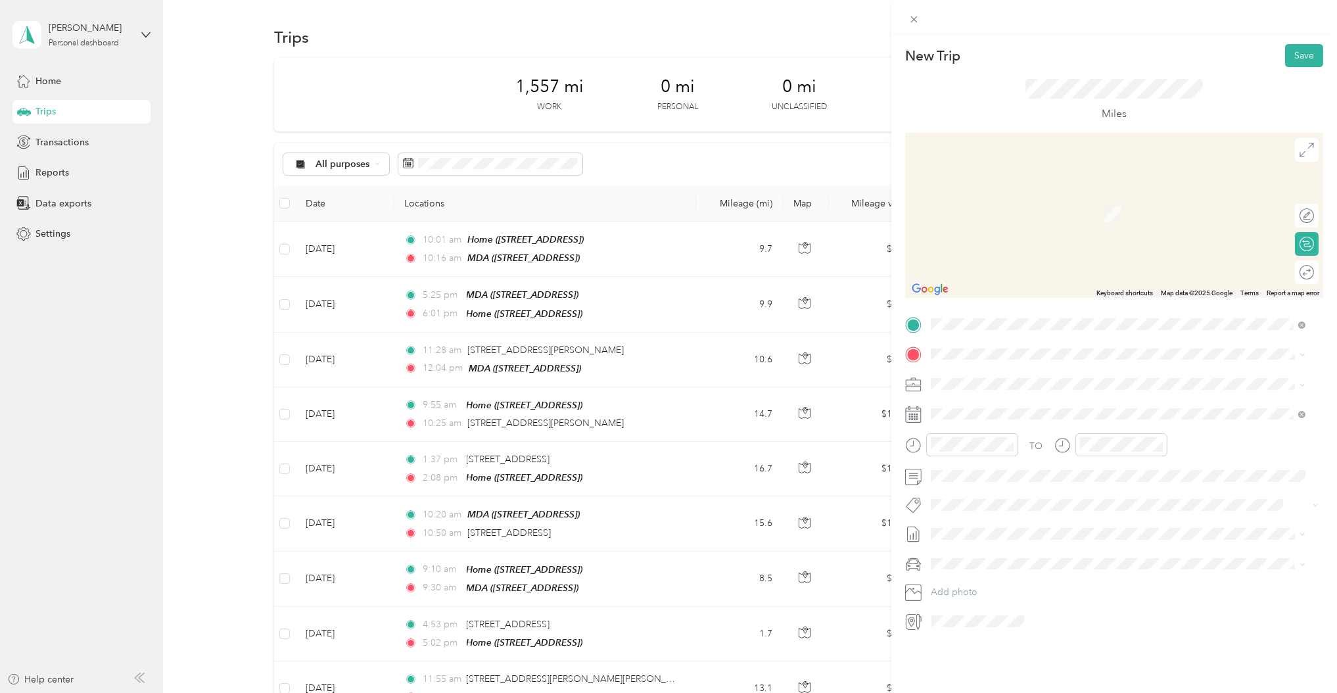
click at [971, 403] on span "[STREET_ADDRESS][PERSON_NAME][US_STATE]" at bounding box center [1057, 398] width 204 height 12
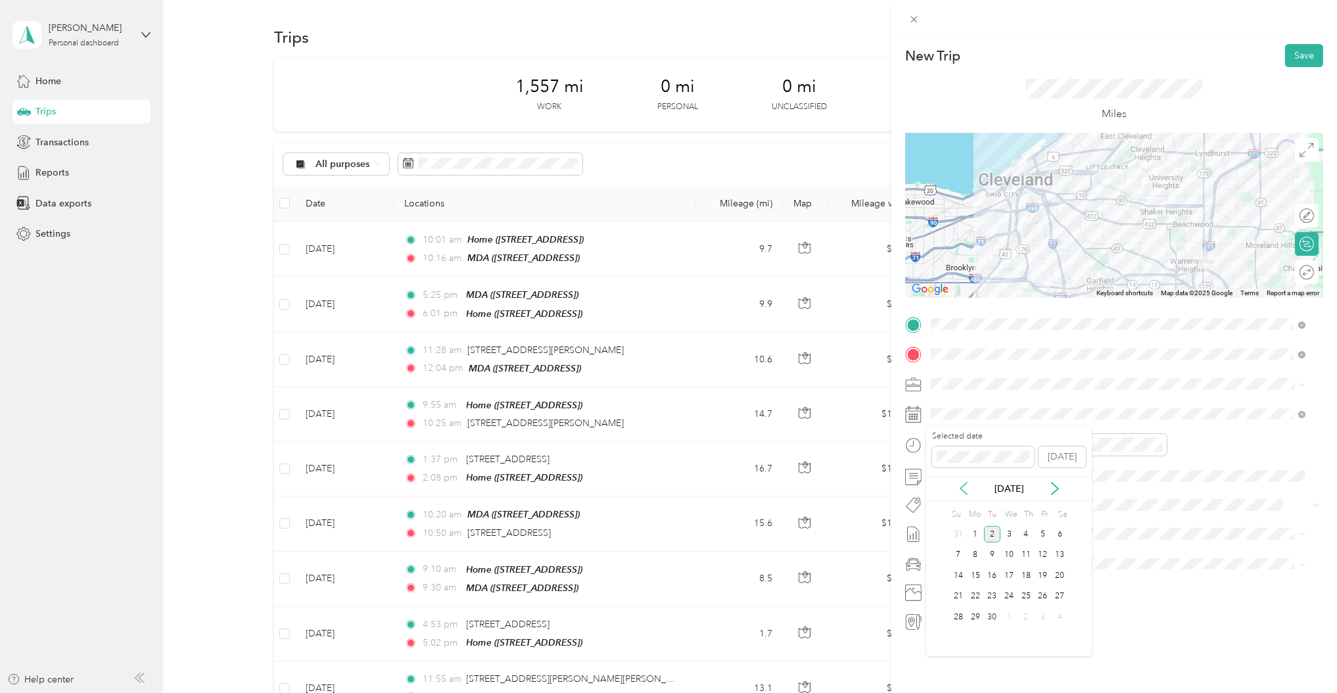
click at [963, 490] on icon at bounding box center [963, 488] width 13 height 13
click at [1042, 614] on div "29" at bounding box center [1042, 617] width 17 height 16
click at [906, 437] on div at bounding box center [961, 444] width 113 height 23
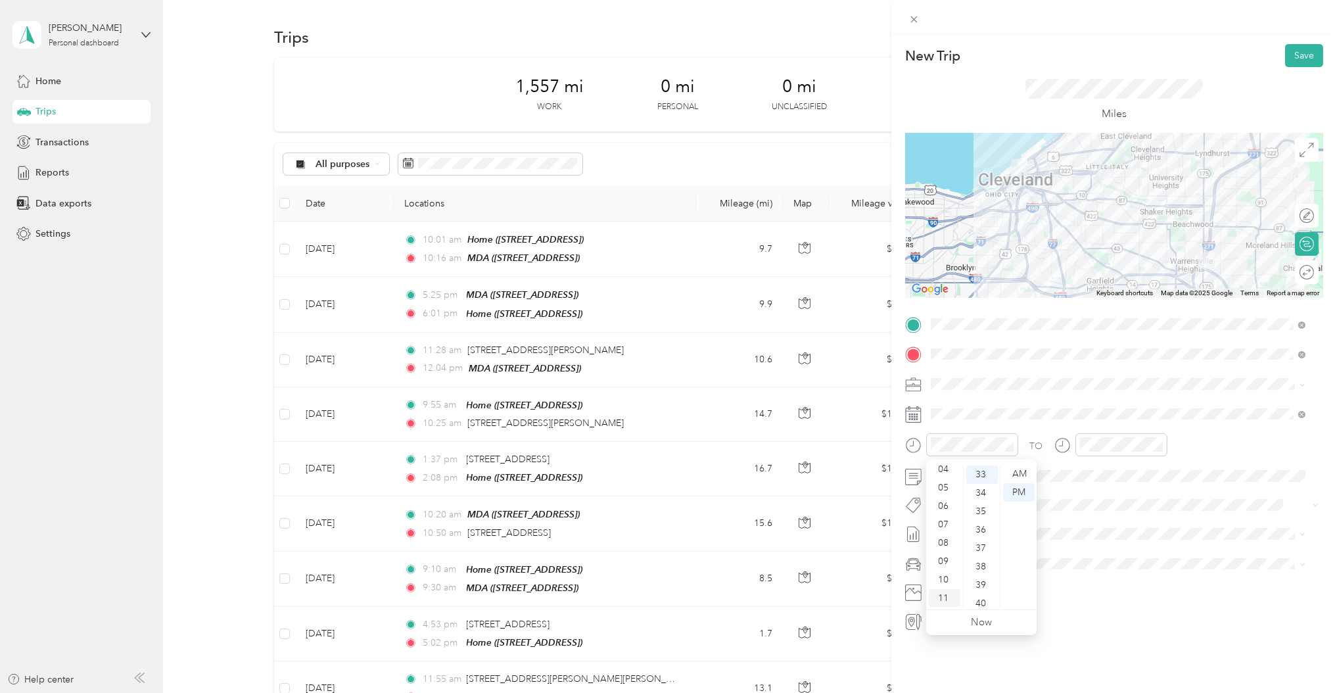
click at [942, 595] on div "11" at bounding box center [945, 598] width 32 height 18
click at [985, 560] on div "38" at bounding box center [982, 566] width 32 height 18
click at [1022, 474] on div "AM" at bounding box center [1019, 474] width 32 height 18
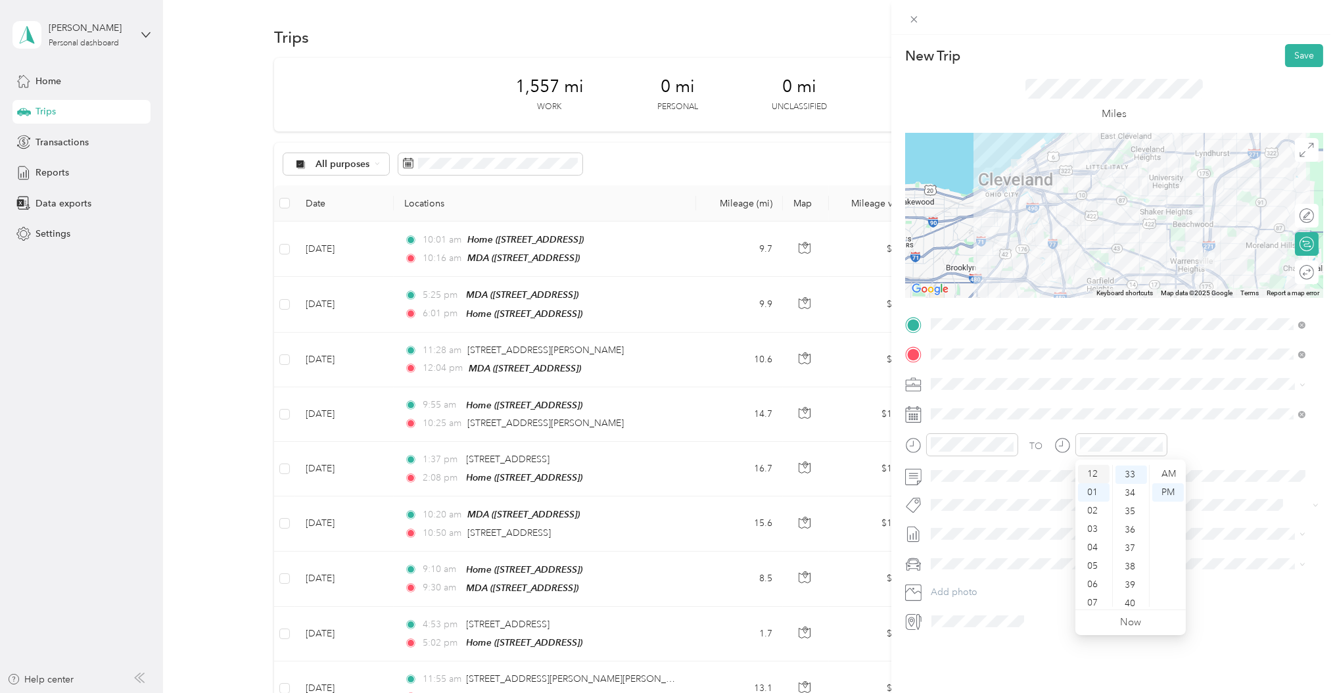
click at [1100, 471] on div "12" at bounding box center [1094, 474] width 32 height 18
click at [1130, 586] on div "08" at bounding box center [1131, 586] width 32 height 18
click at [1172, 492] on div "PM" at bounding box center [1168, 492] width 32 height 18
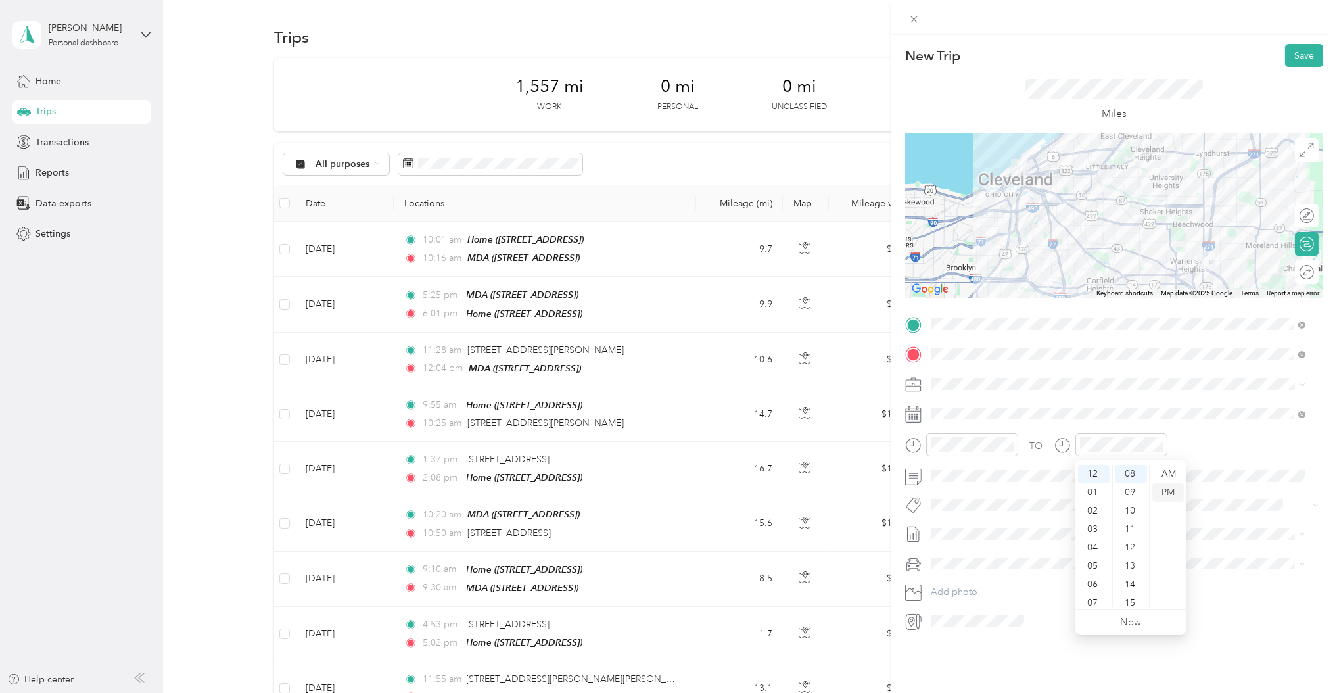
click at [1172, 492] on div "PM" at bounding box center [1168, 492] width 32 height 18
click at [1129, 488] on div "03" at bounding box center [1131, 487] width 32 height 18
click at [1164, 492] on div "PM" at bounding box center [1168, 492] width 32 height 18
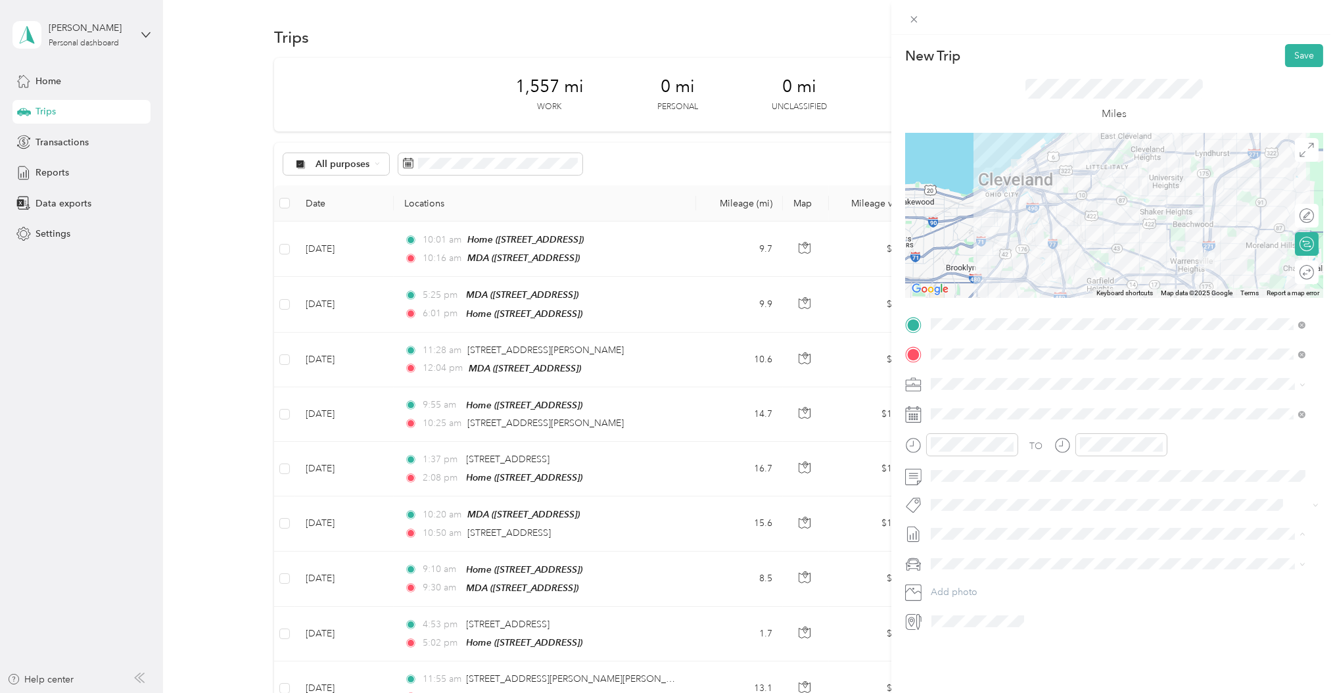
click at [1032, 369] on span "[PERSON_NAME] [DATE]" at bounding box center [983, 370] width 104 height 14
click at [1287, 57] on button "Save" at bounding box center [1304, 55] width 38 height 23
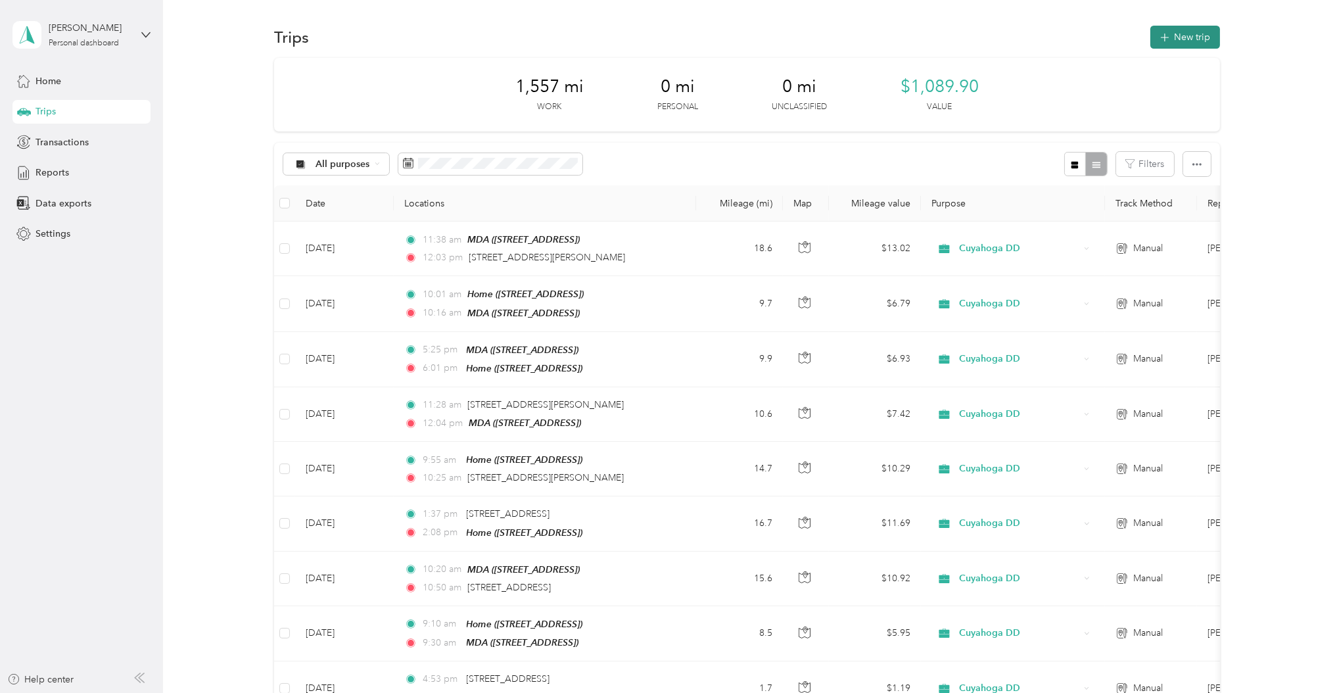
click at [1174, 37] on button "New trip" at bounding box center [1185, 37] width 70 height 23
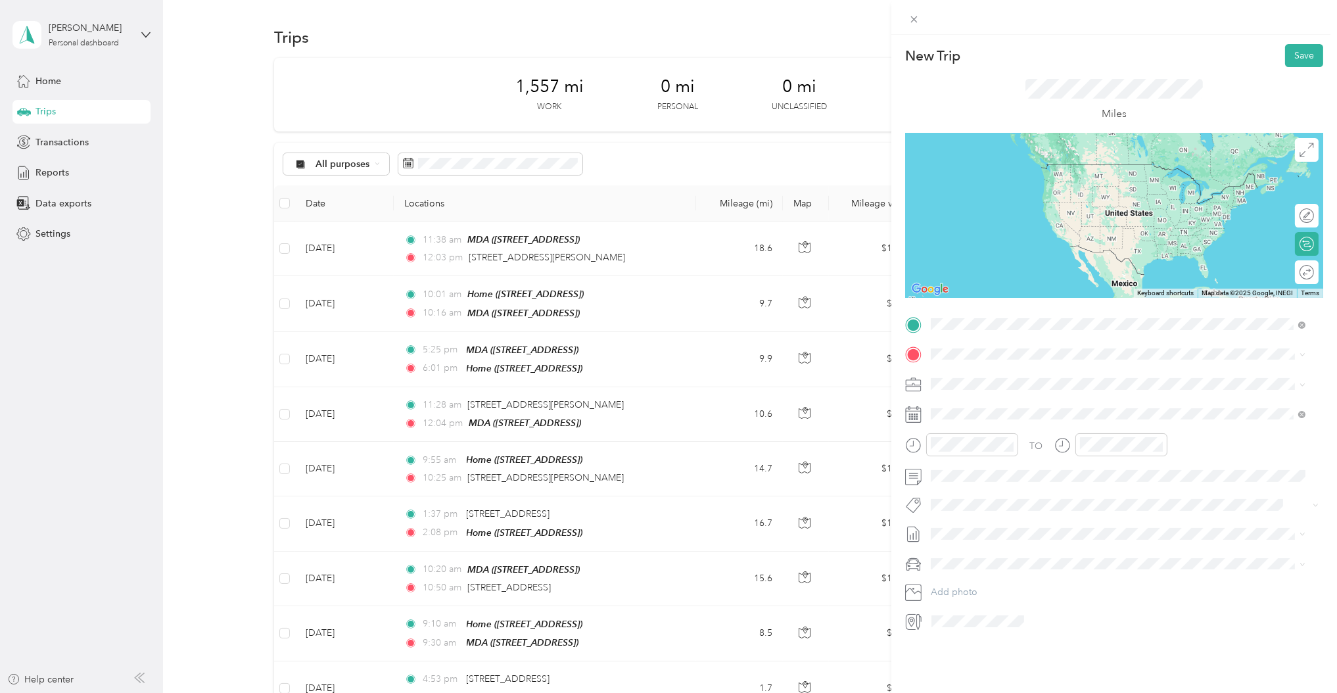
click at [973, 377] on span "[STREET_ADDRESS][PERSON_NAME][US_STATE]" at bounding box center [1057, 372] width 204 height 12
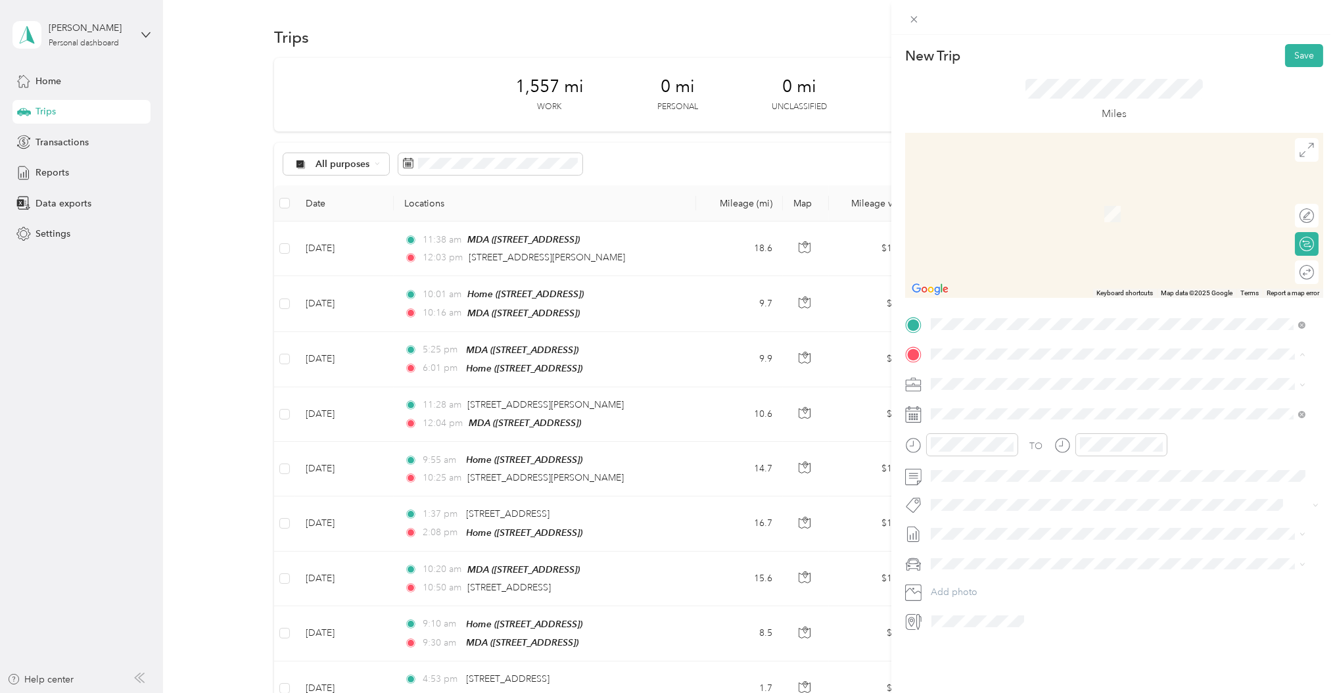
click at [972, 461] on span "[STREET_ADDRESS]" at bounding box center [996, 462] width 83 height 11
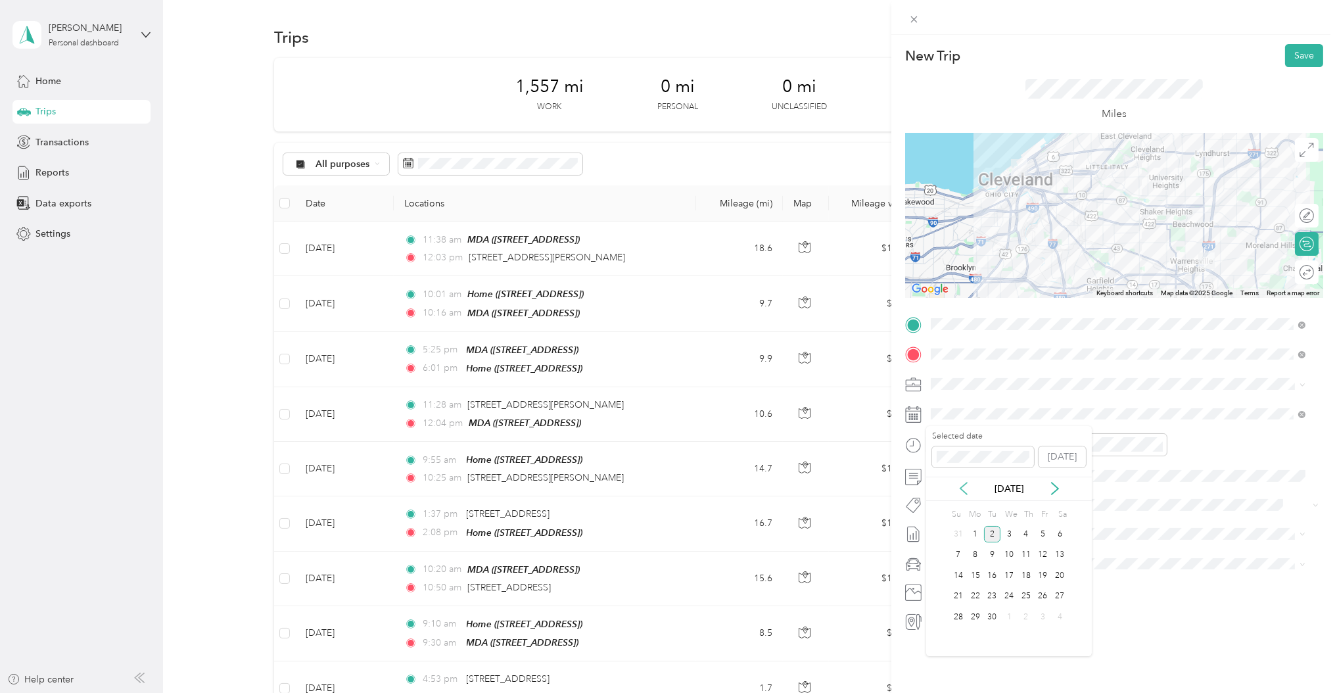
click at [958, 483] on icon at bounding box center [963, 488] width 13 height 13
click at [1043, 612] on div "29" at bounding box center [1042, 617] width 17 height 16
click at [944, 476] on div "12" at bounding box center [945, 474] width 32 height 18
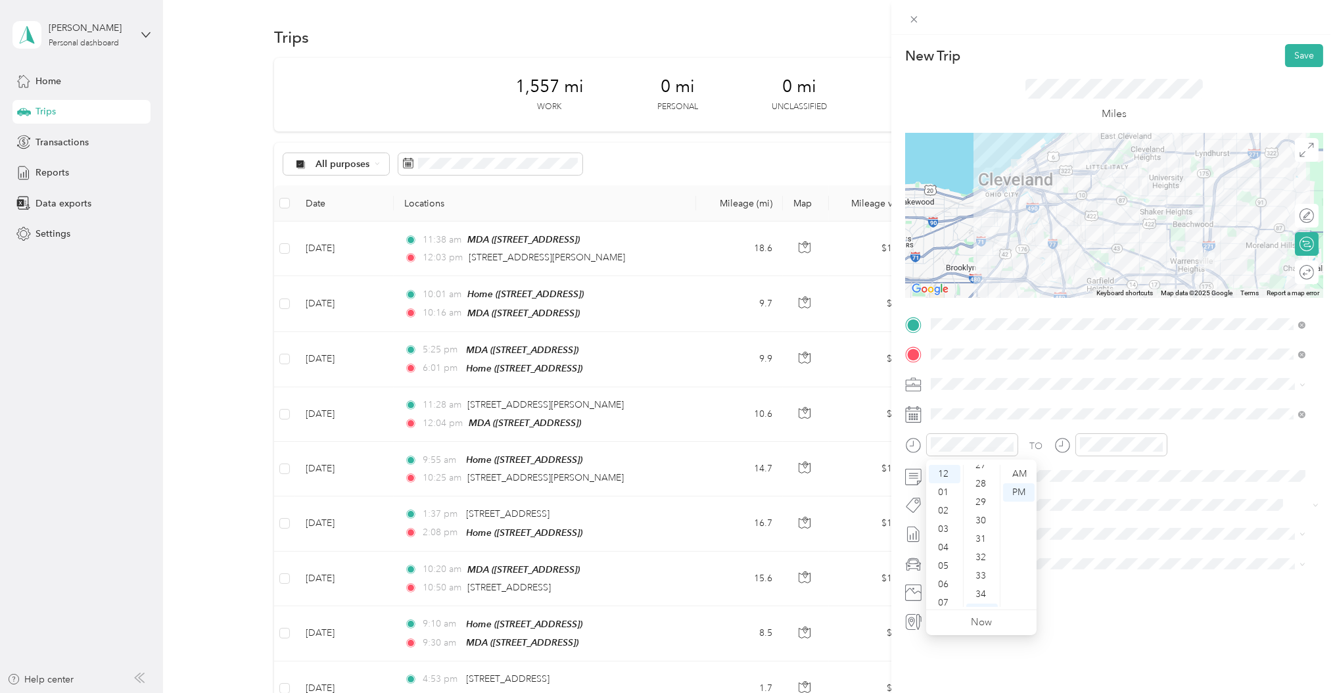
click at [1000, 472] on ul "AM PM" at bounding box center [1018, 536] width 37 height 142
click at [978, 480] on div "26" at bounding box center [982, 482] width 32 height 18
click at [1019, 493] on div "PM" at bounding box center [1019, 492] width 32 height 18
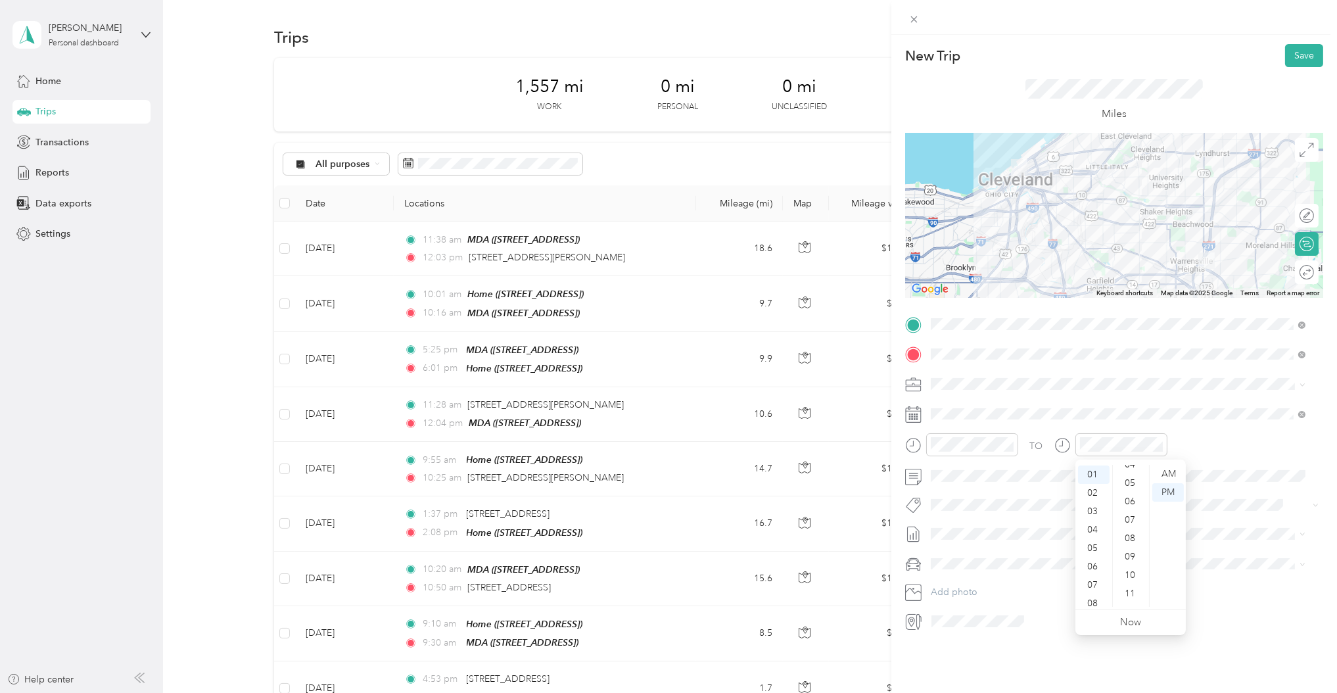
scroll to position [0, 0]
click at [1092, 476] on div "12" at bounding box center [1094, 474] width 32 height 18
click at [1126, 555] on div "57" at bounding box center [1131, 561] width 32 height 18
click at [1164, 497] on div "PM" at bounding box center [1168, 492] width 32 height 18
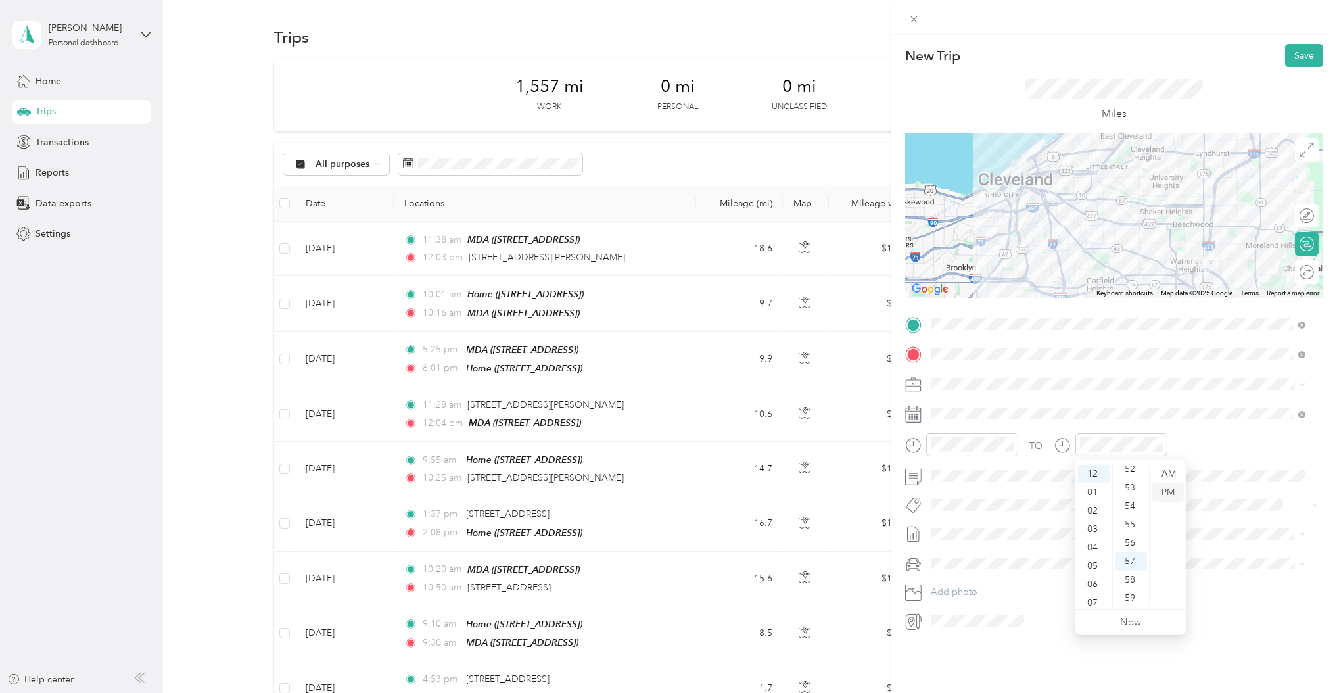
click at [1164, 497] on div "PM" at bounding box center [1168, 492] width 32 height 18
click at [964, 540] on span at bounding box center [1124, 533] width 397 height 21
click at [993, 373] on span "[PERSON_NAME] [DATE]" at bounding box center [983, 370] width 104 height 14
click at [1291, 55] on button "Save" at bounding box center [1304, 55] width 38 height 23
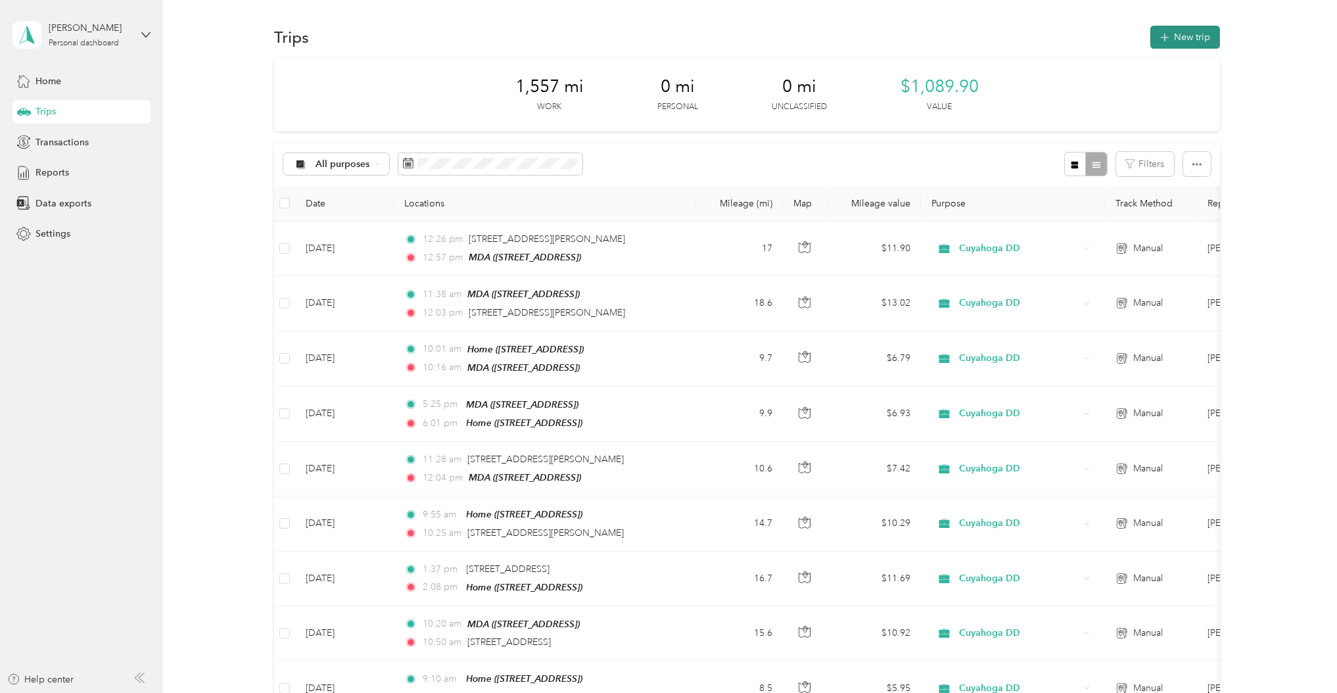
click at [1180, 37] on button "New trip" at bounding box center [1185, 37] width 70 height 23
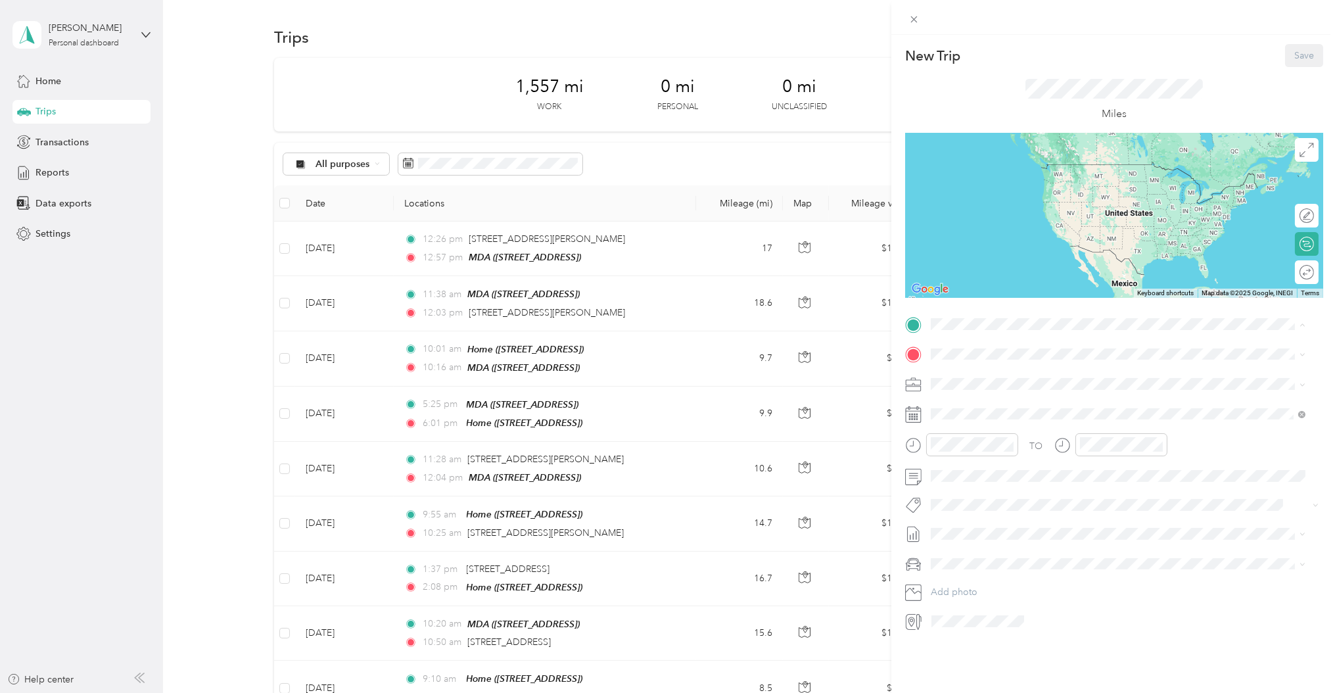
click at [971, 409] on div "MDA [STREET_ADDRESS]" at bounding box center [1117, 425] width 365 height 32
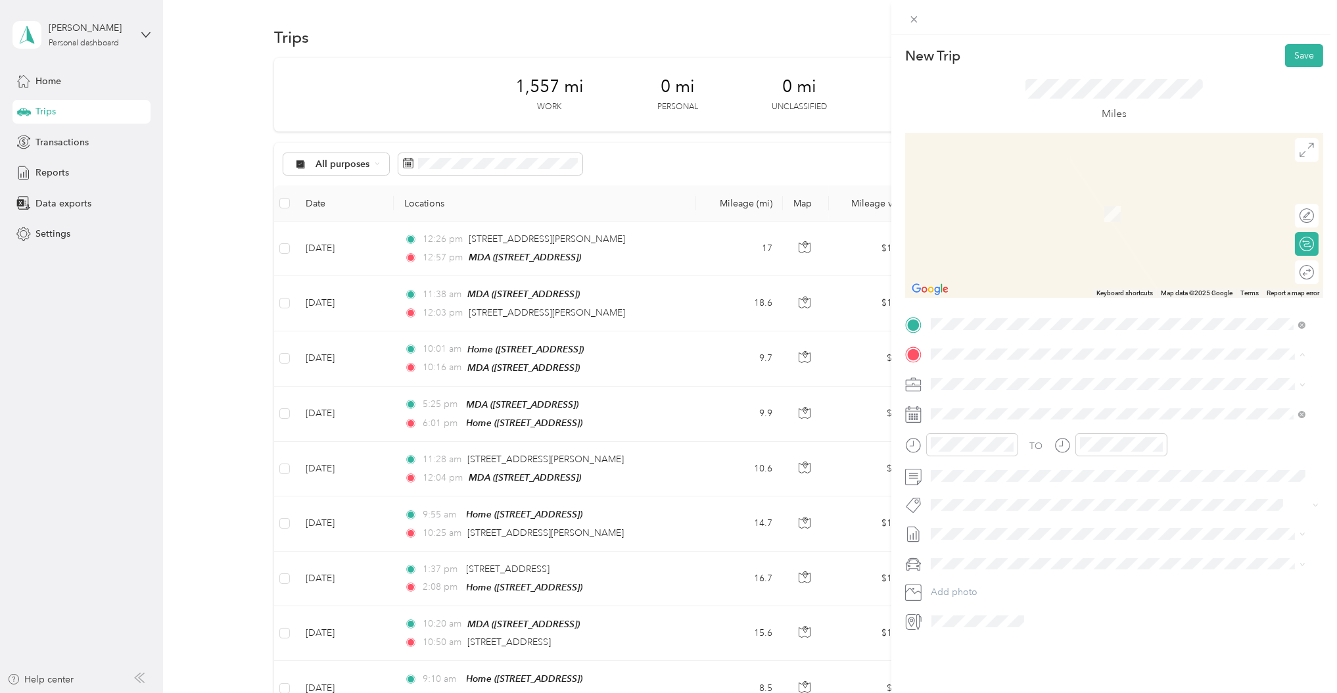
click at [973, 410] on div "Home [STREET_ADDRESS]" at bounding box center [996, 414] width 83 height 28
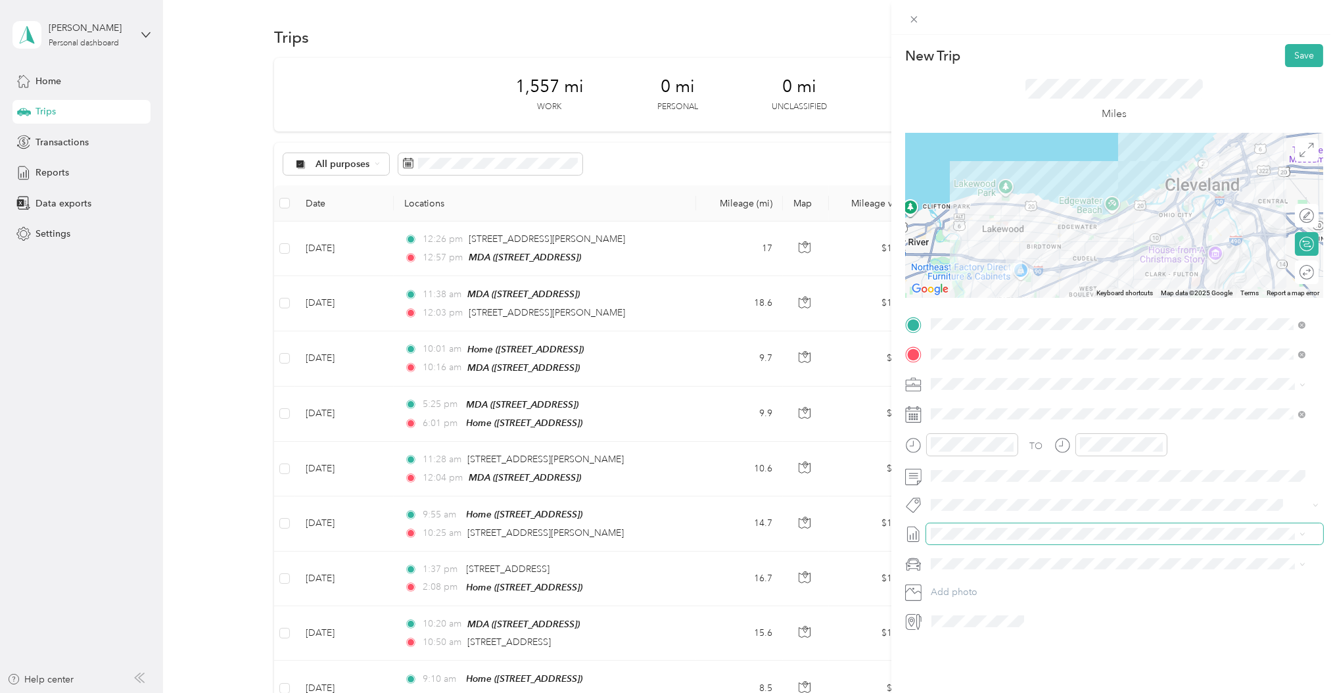
click at [968, 525] on span at bounding box center [1124, 533] width 397 height 21
click at [969, 371] on span "[PERSON_NAME] [DATE]" at bounding box center [983, 370] width 104 height 14
click at [898, 445] on form "New Trip Save This trip cannot be edited because it is either under review, app…" at bounding box center [1114, 337] width 446 height 587
click at [1019, 494] on div "PM" at bounding box center [1019, 492] width 32 height 18
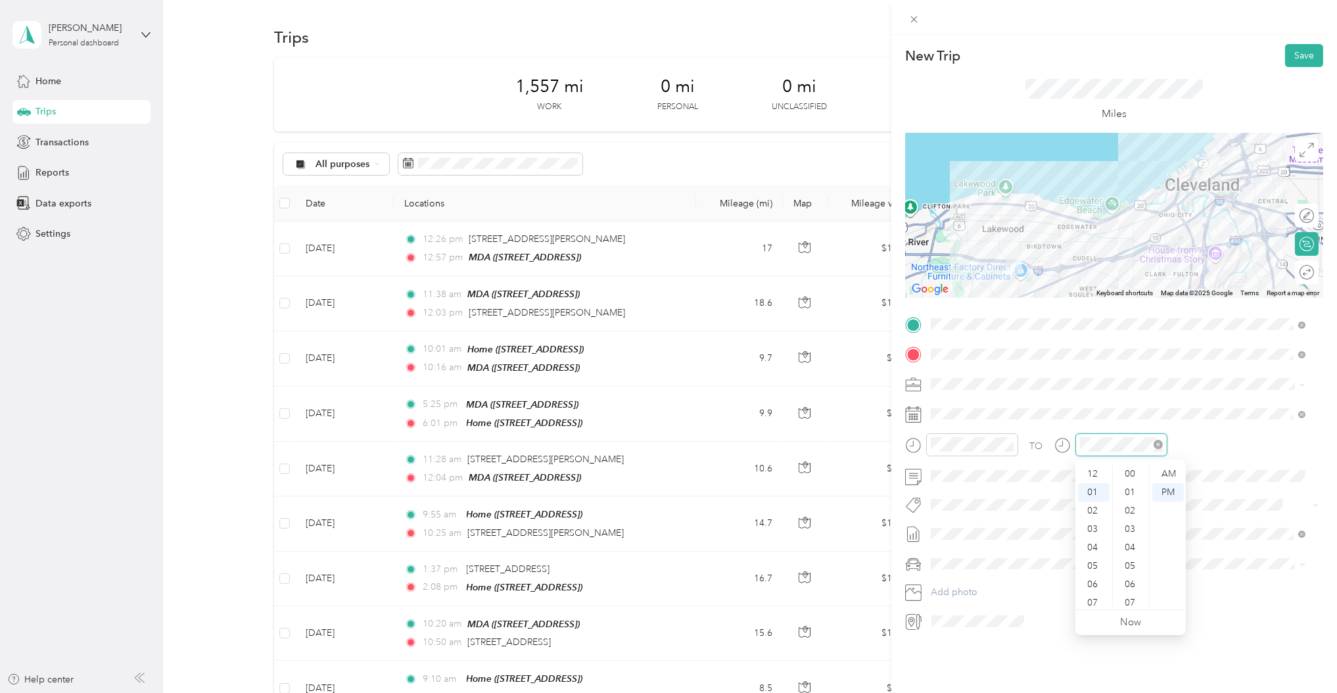
scroll to position [18, 0]
click at [947, 523] on div "04" at bounding box center [945, 529] width 32 height 18
click at [945, 492] on div "05" at bounding box center [945, 492] width 32 height 18
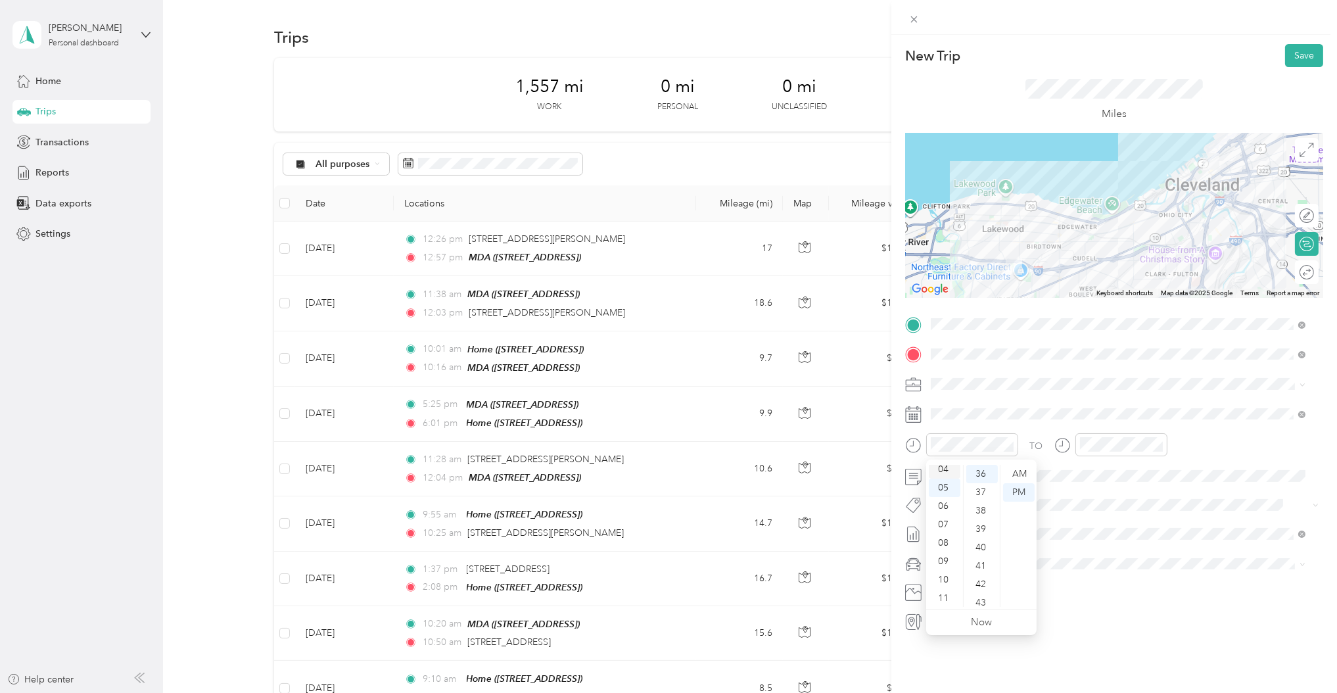
click at [942, 464] on div "04" at bounding box center [945, 469] width 32 height 18
click at [979, 570] on div "05" at bounding box center [982, 566] width 32 height 18
click at [1018, 495] on div "PM" at bounding box center [1019, 492] width 32 height 18
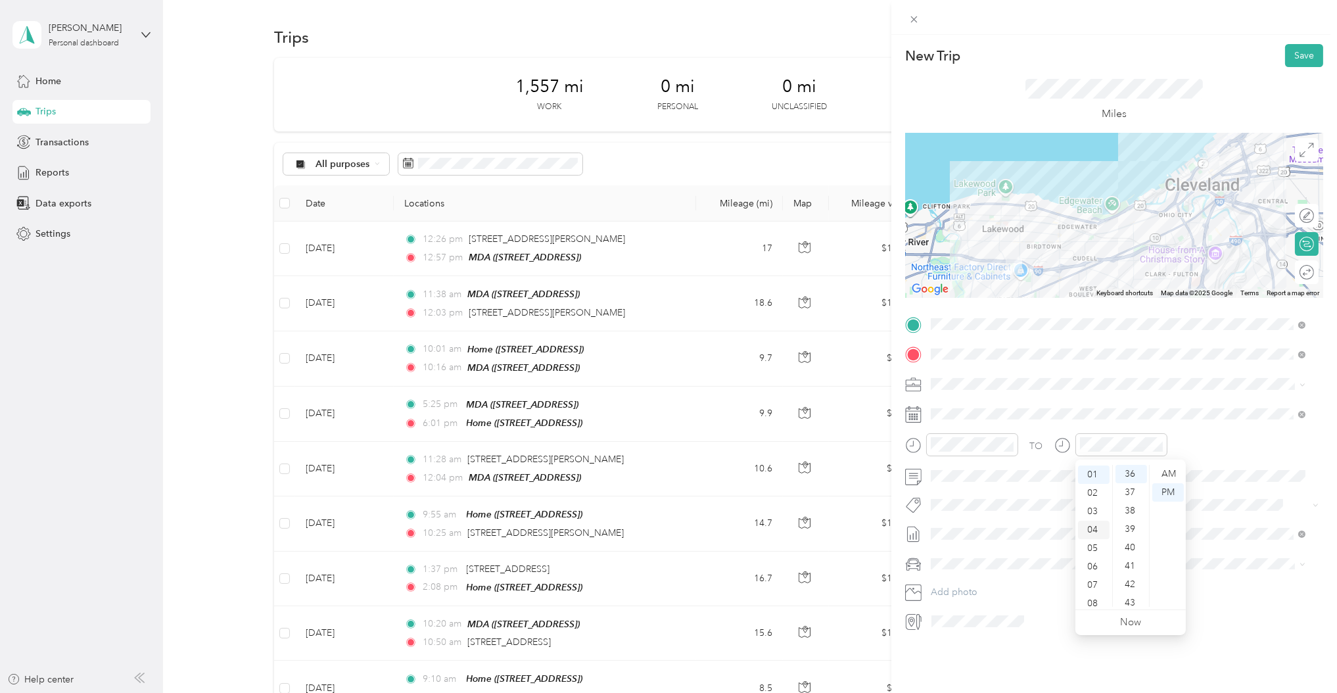
click at [1095, 525] on div "04" at bounding box center [1094, 529] width 32 height 18
click at [1130, 568] on div "33" at bounding box center [1131, 571] width 32 height 18
click at [1163, 495] on div "PM" at bounding box center [1168, 492] width 32 height 18
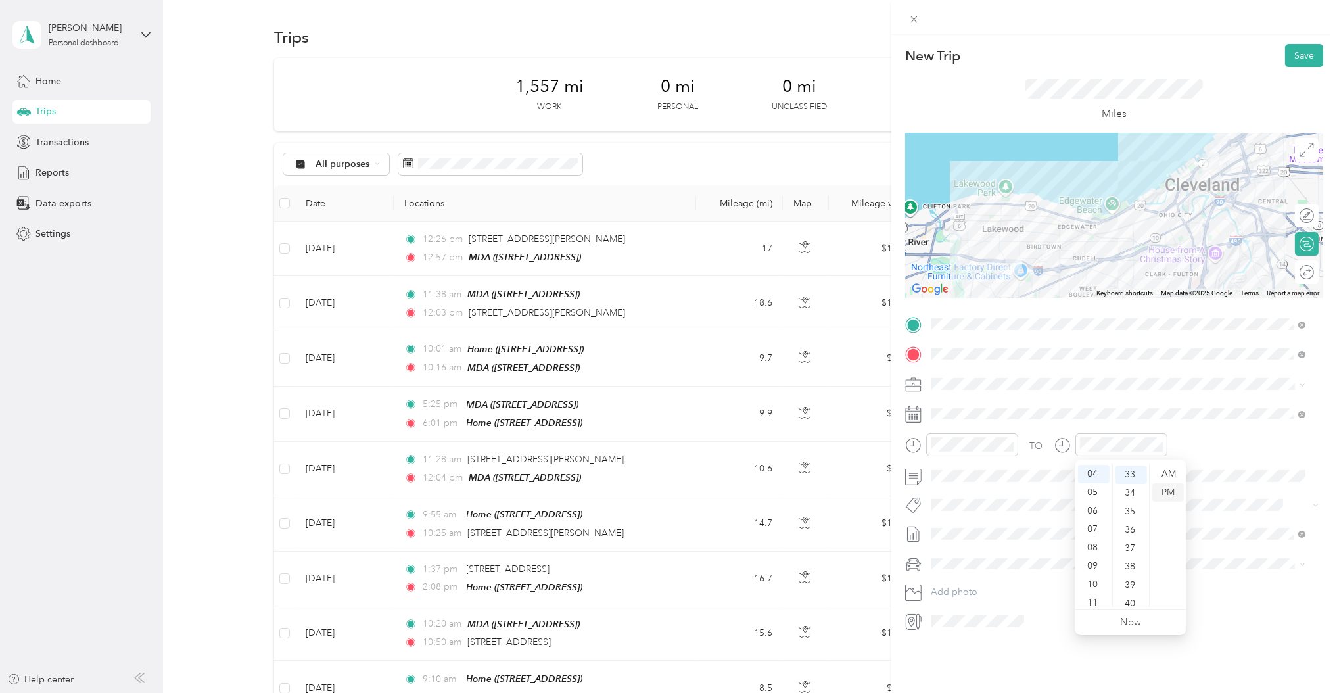
click at [1172, 490] on div "PM" at bounding box center [1168, 492] width 32 height 18
click at [1166, 494] on div "PM" at bounding box center [1168, 492] width 32 height 18
click at [963, 494] on icon at bounding box center [963, 488] width 13 height 13
click at [1038, 614] on div "29" at bounding box center [1042, 617] width 17 height 16
click at [1298, 49] on button "Save" at bounding box center [1304, 55] width 38 height 23
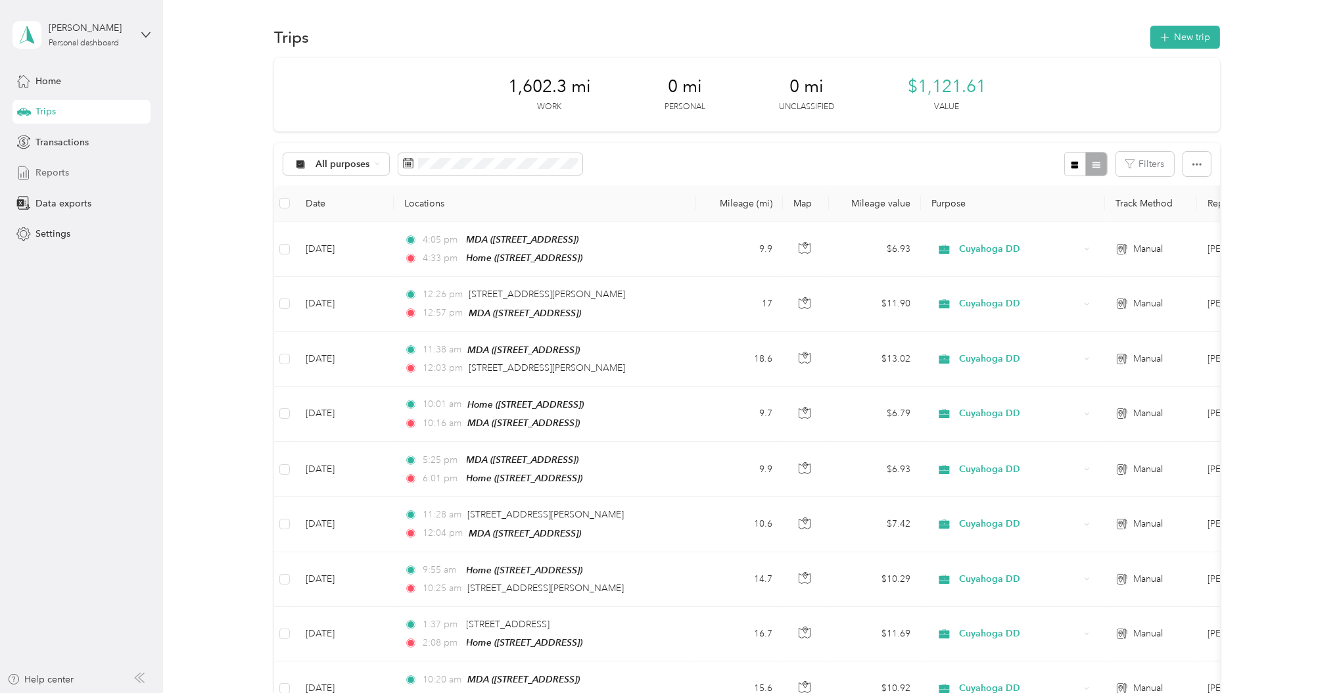
click at [58, 175] on span "Reports" at bounding box center [52, 173] width 34 height 14
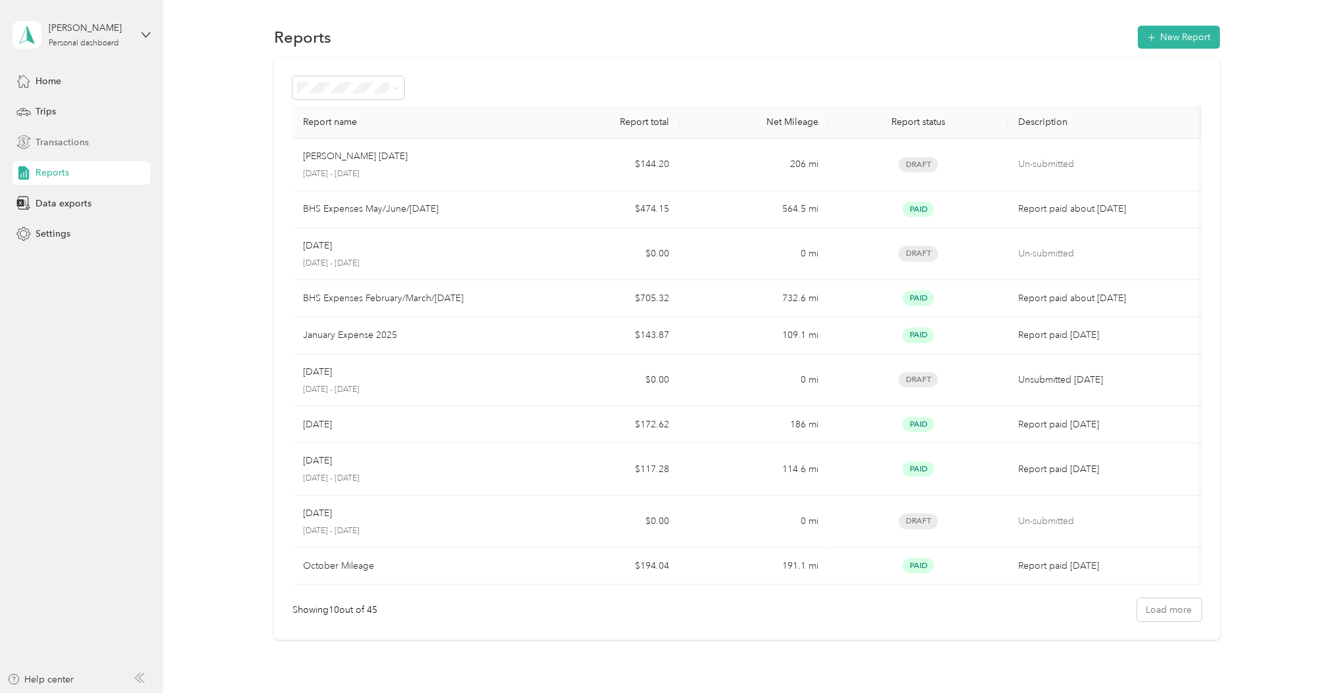
click at [66, 137] on span "Transactions" at bounding box center [61, 142] width 53 height 14
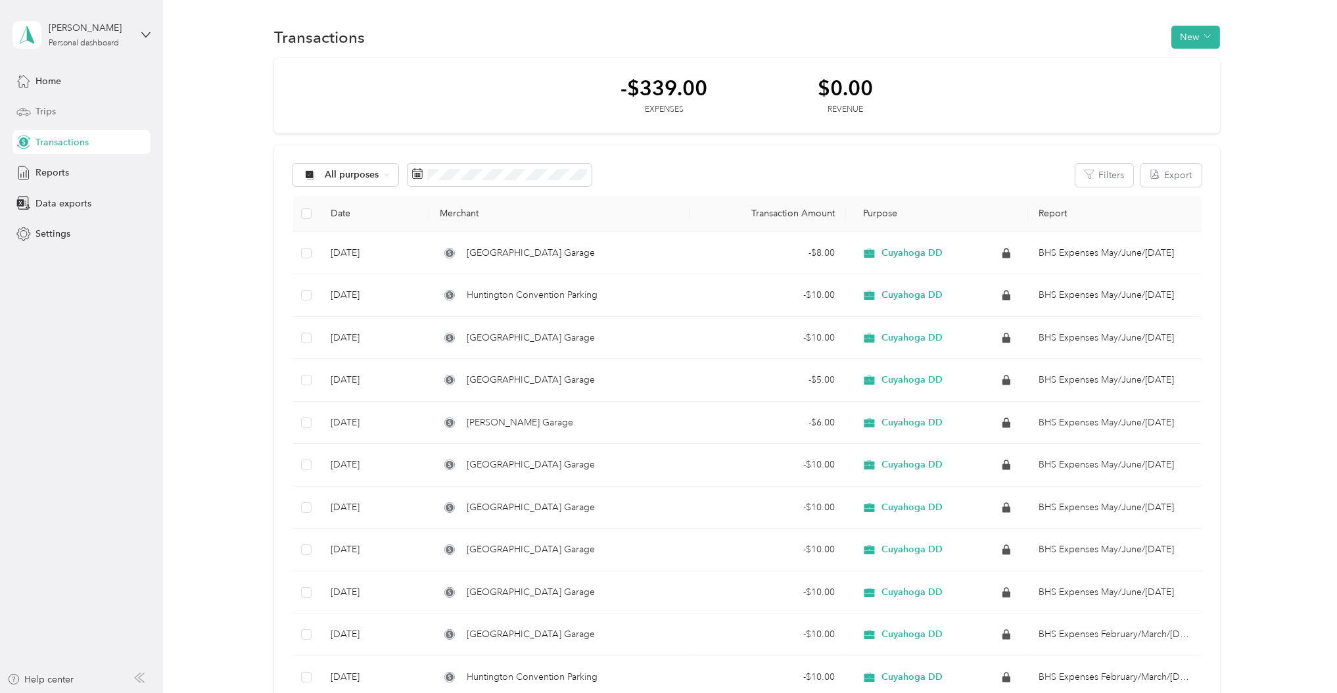
click at [49, 112] on span "Trips" at bounding box center [45, 111] width 20 height 14
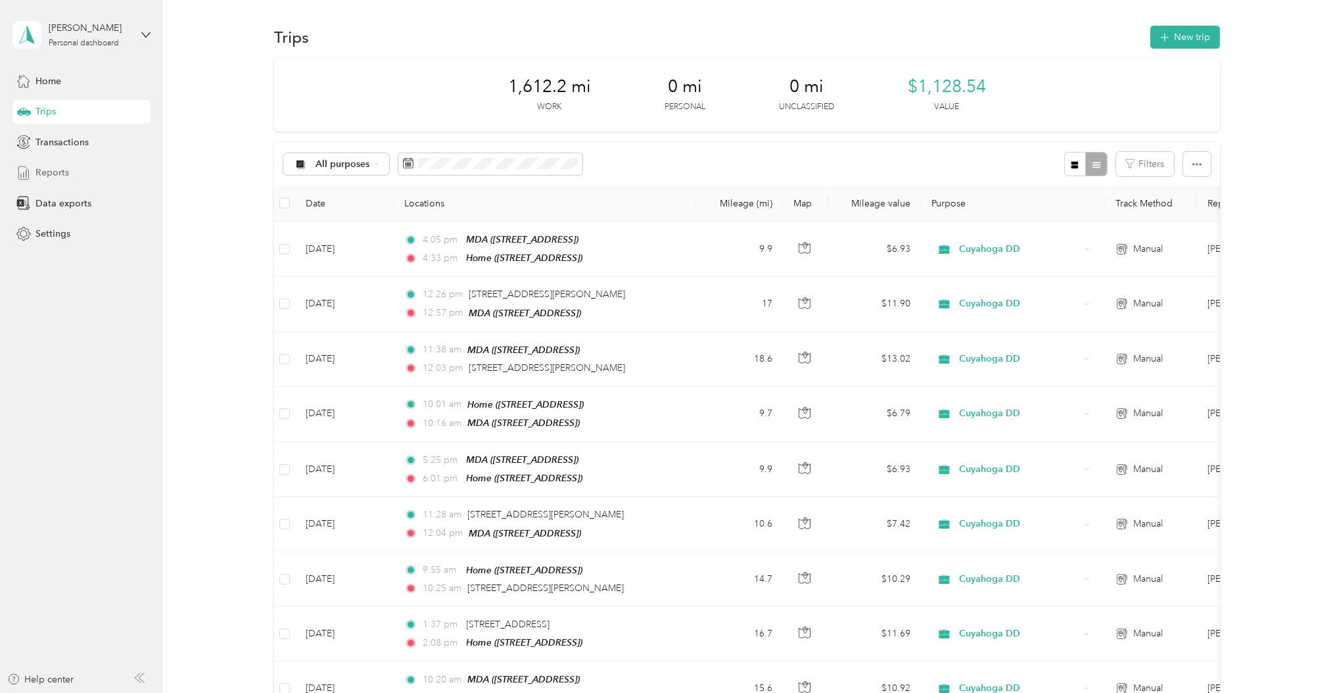
click at [37, 173] on span "Reports" at bounding box center [52, 173] width 34 height 14
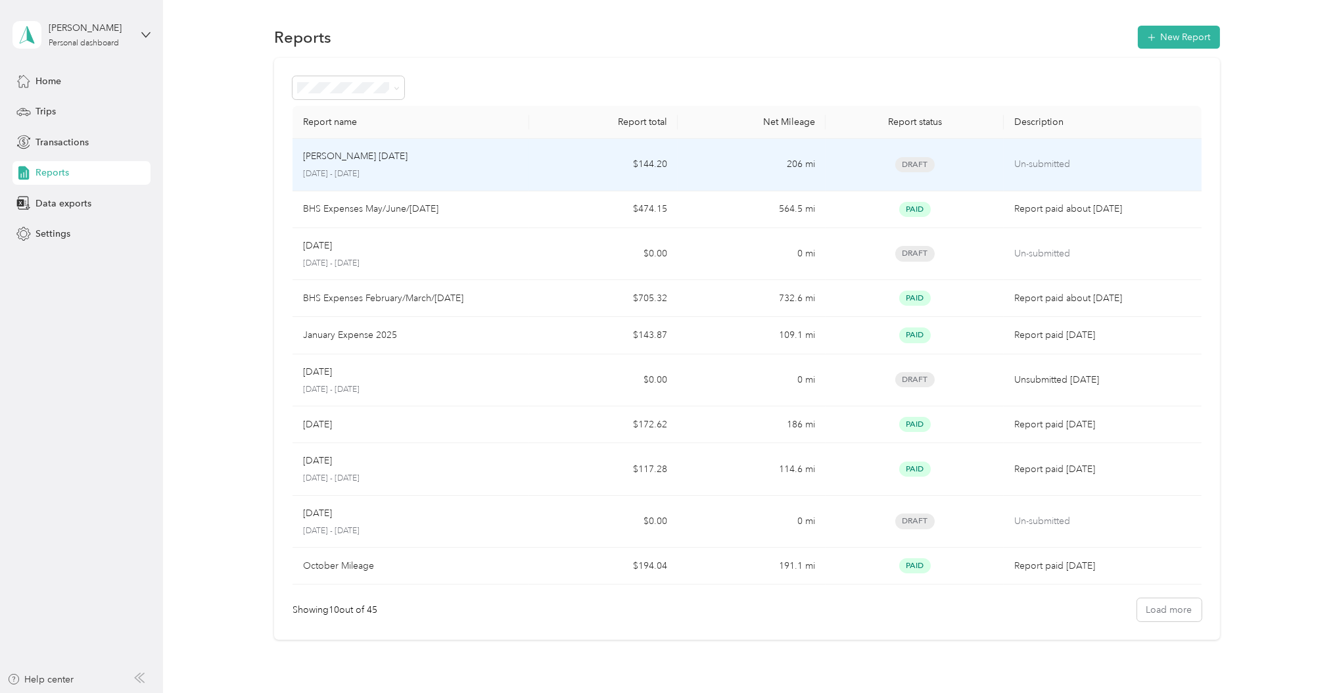
click at [393, 156] on p "[PERSON_NAME] [DATE]" at bounding box center [355, 156] width 104 height 14
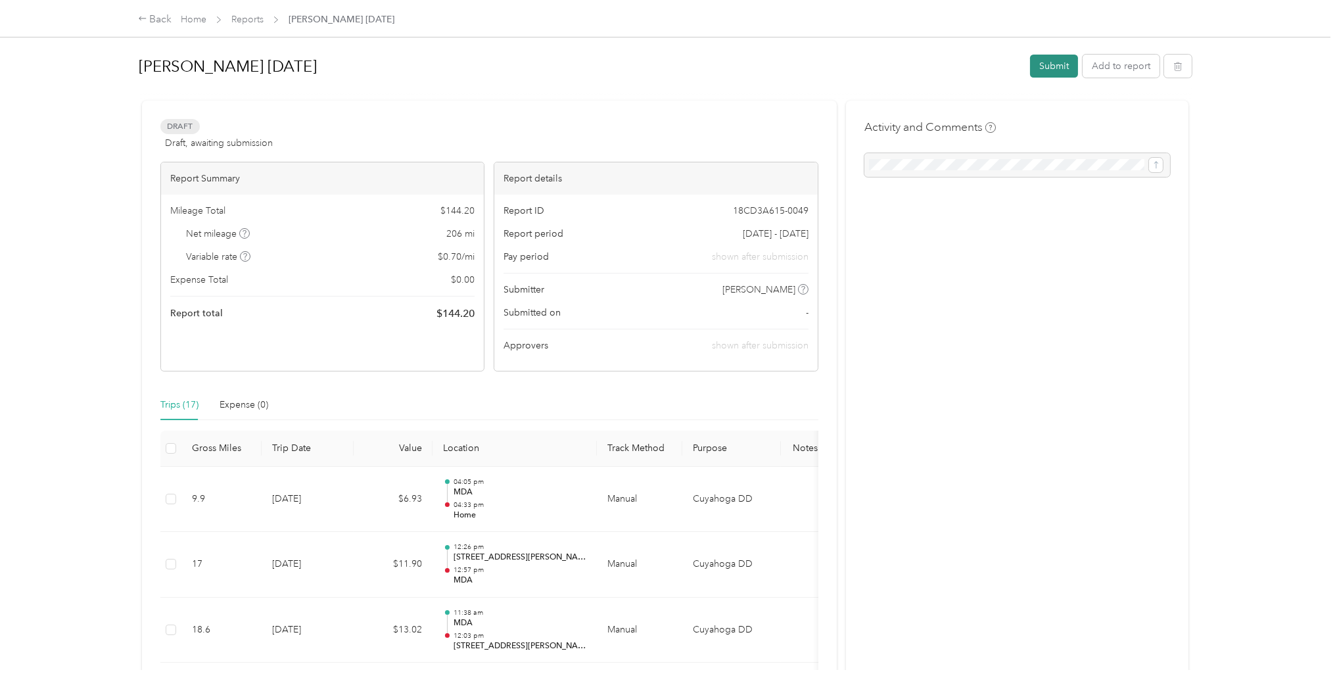
click at [1046, 60] on button "Submit" at bounding box center [1054, 66] width 48 height 23
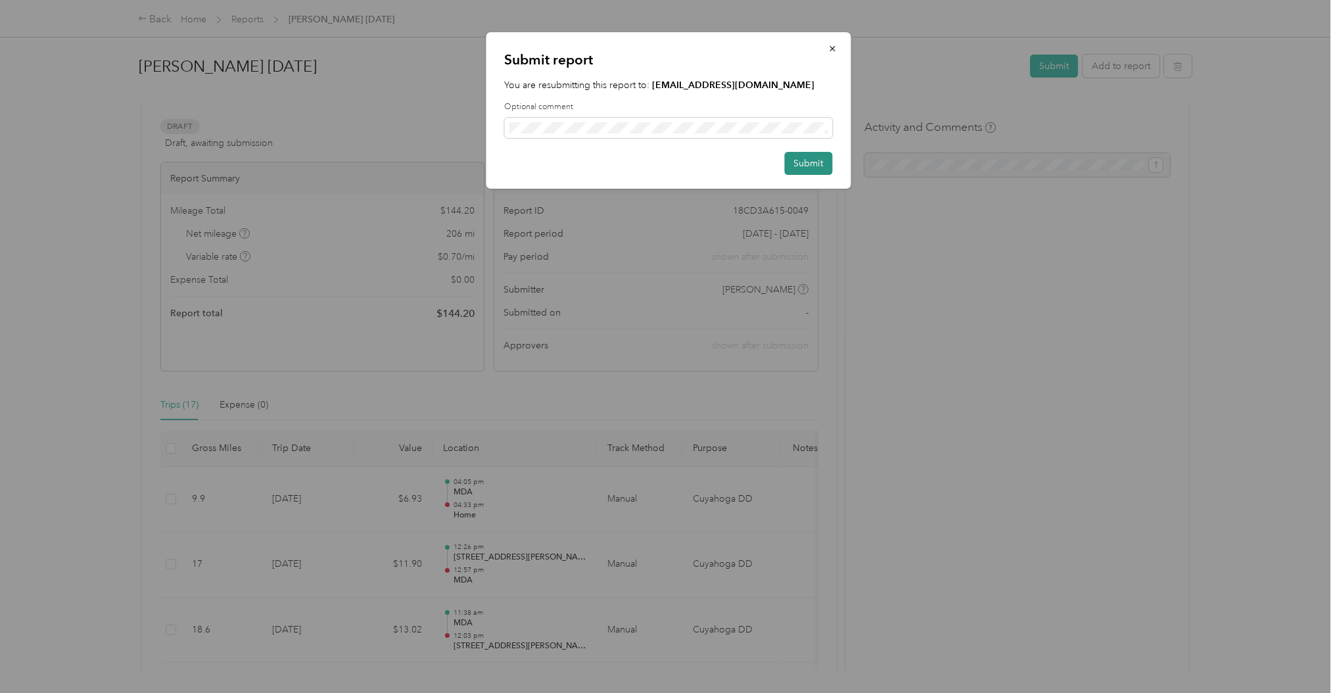
click at [805, 164] on button "Submit" at bounding box center [809, 163] width 48 height 23
